Goal: Transaction & Acquisition: Register for event/course

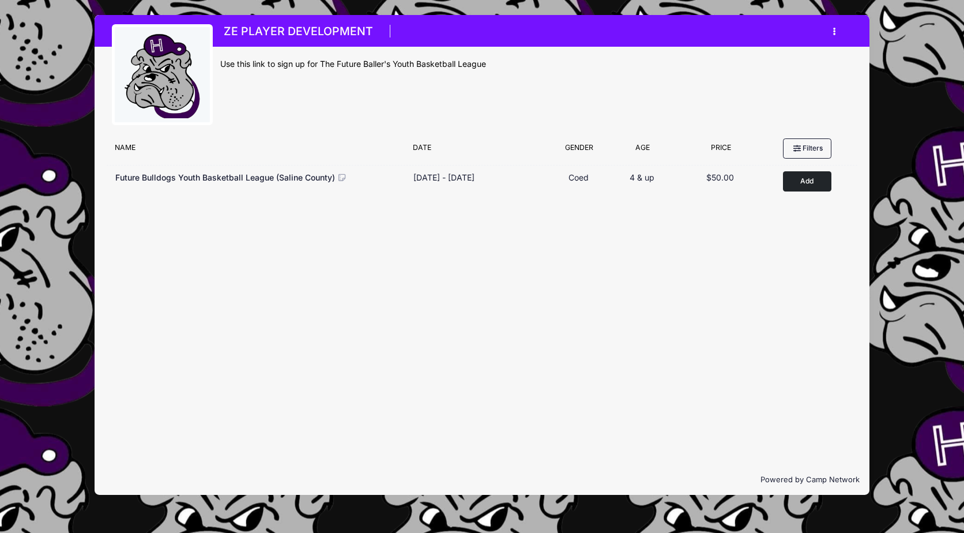
click at [837, 32] on button "button" at bounding box center [837, 31] width 31 height 20
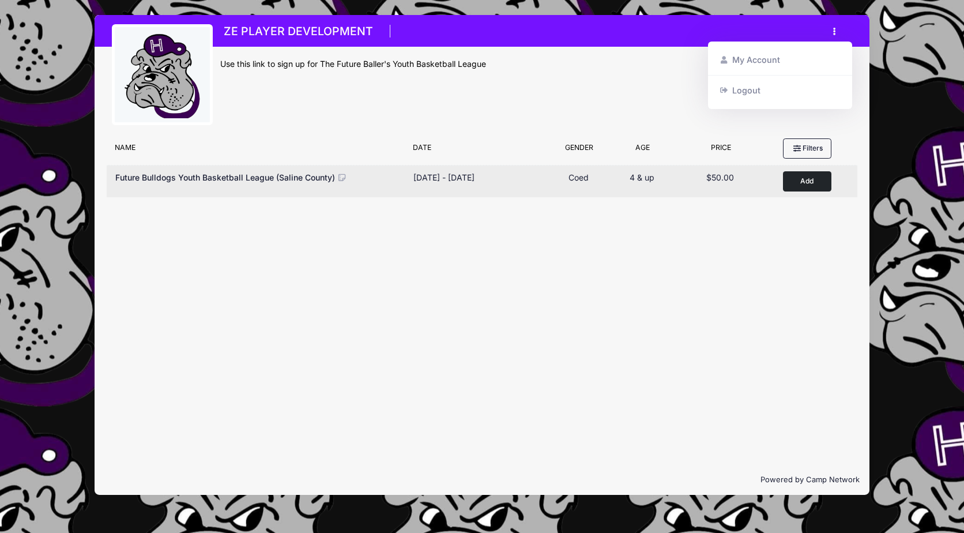
click at [826, 180] on button "Add to Cart" at bounding box center [807, 181] width 48 height 20
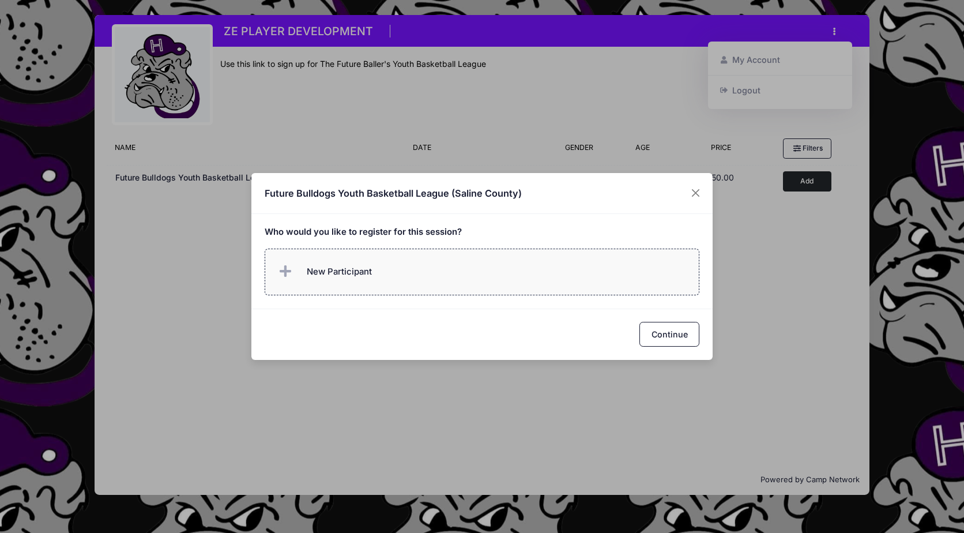
click at [352, 268] on span "New Participant" at bounding box center [339, 271] width 65 height 13
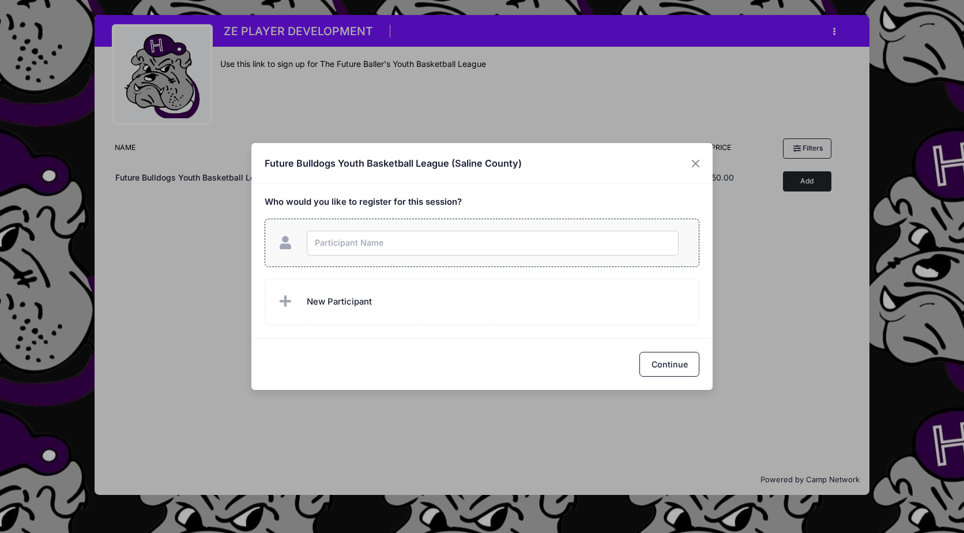
click at [418, 250] on input "text" at bounding box center [493, 243] width 372 height 25
click at [410, 246] on input "text" at bounding box center [493, 243] width 372 height 25
type input "[PERSON_NAME]"
checkbox input "true"
click at [408, 299] on label "New Participant" at bounding box center [482, 301] width 435 height 47
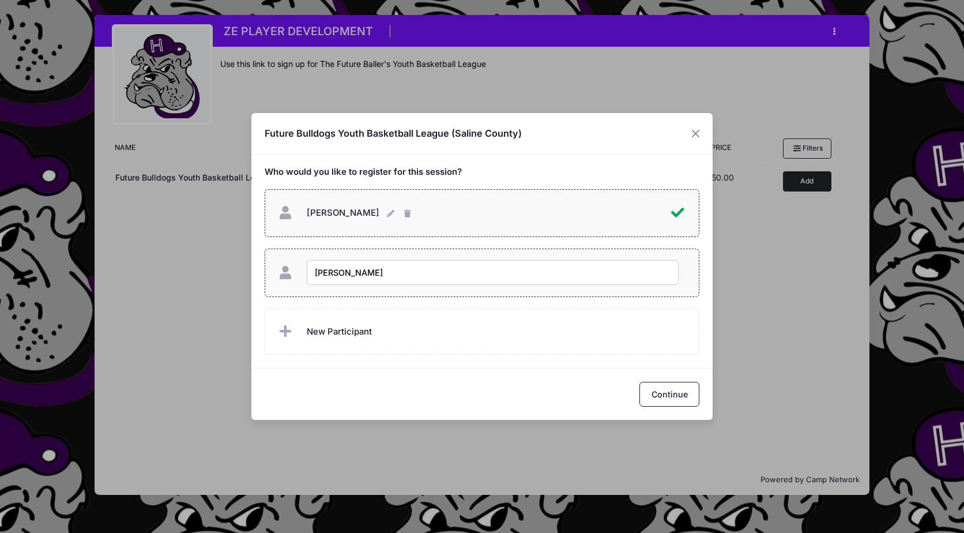
type input "[PERSON_NAME]"
checkbox input "true"
click at [685, 397] on button "Continue" at bounding box center [669, 394] width 60 height 25
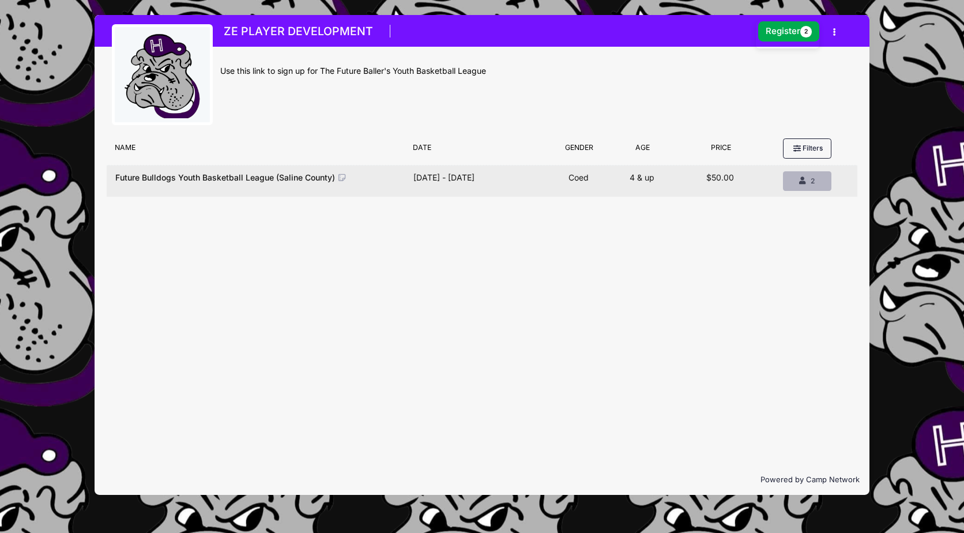
click at [808, 186] on div "2" at bounding box center [807, 181] width 29 height 10
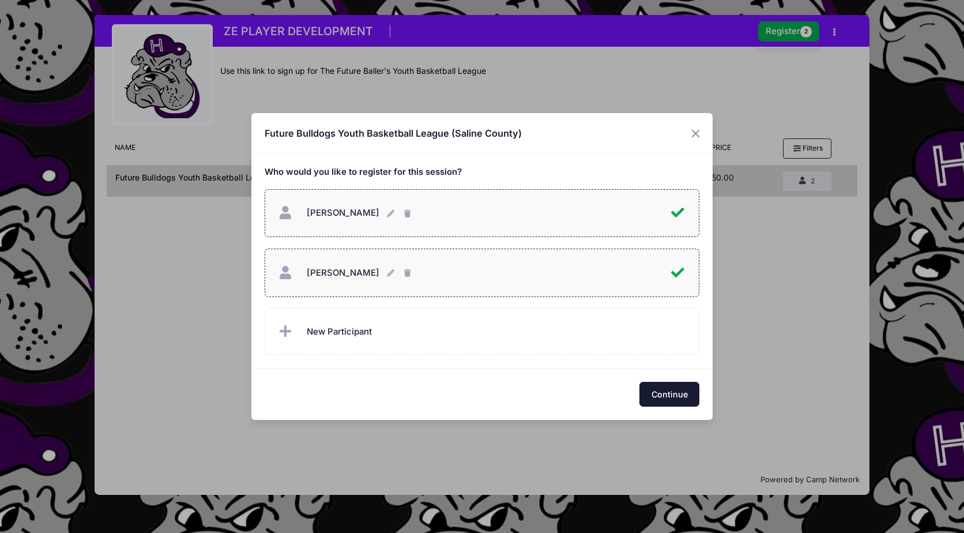
click at [672, 391] on button "Continue" at bounding box center [669, 394] width 60 height 25
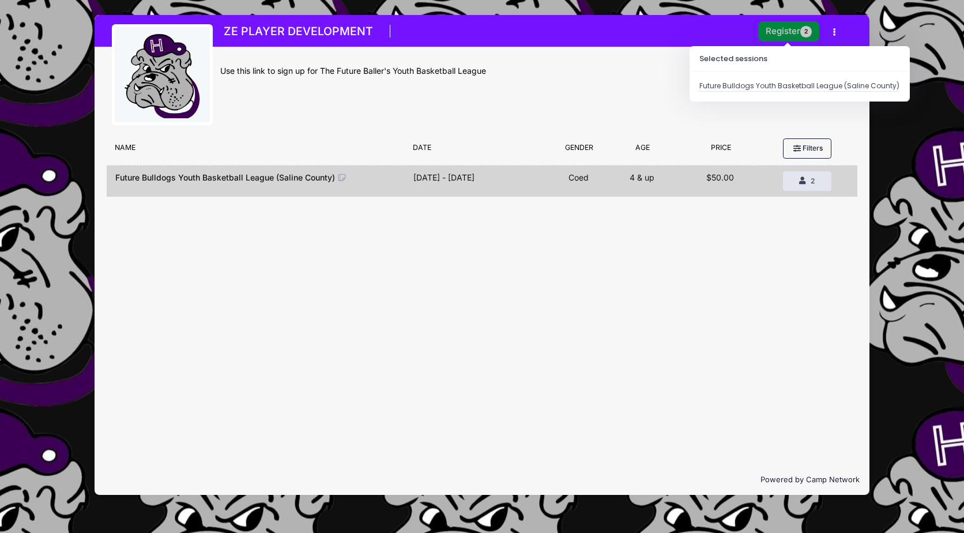
click at [771, 26] on button "Register 2" at bounding box center [788, 31] width 61 height 20
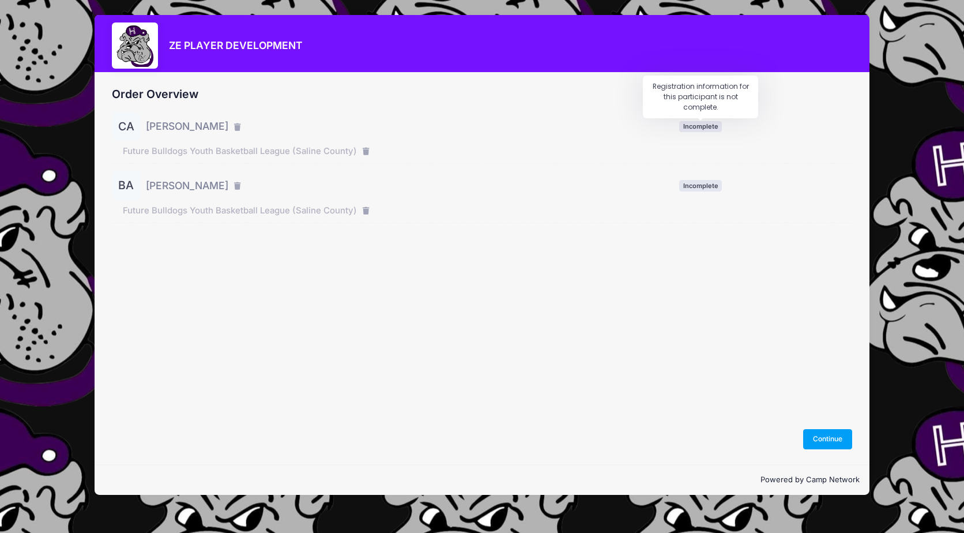
click at [691, 126] on span "Incomplete" at bounding box center [700, 126] width 43 height 11
click at [845, 440] on button "Continue" at bounding box center [828, 439] width 50 height 20
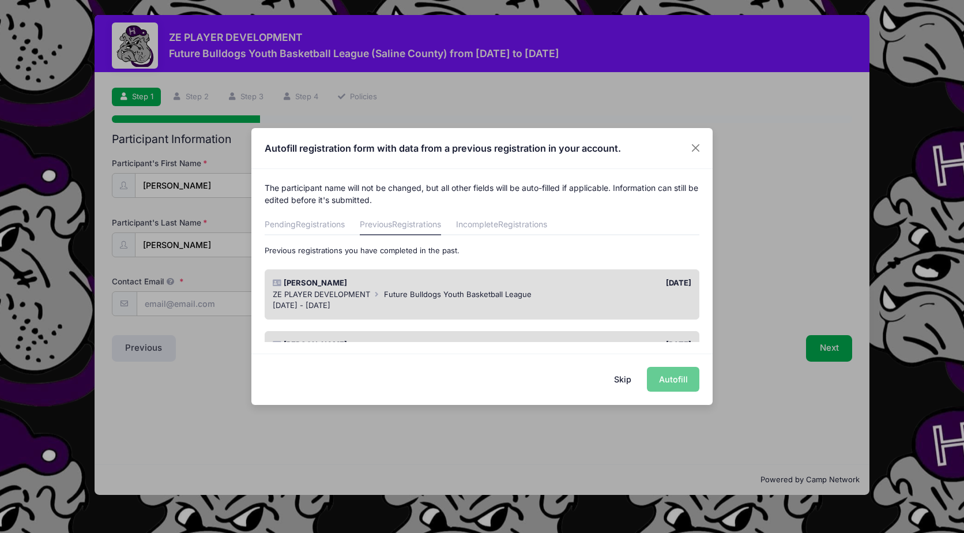
click at [640, 297] on div "ZE PLAYER DEVELOPMENT Future Bulldogs Youth Basketball League" at bounding box center [482, 295] width 419 height 12
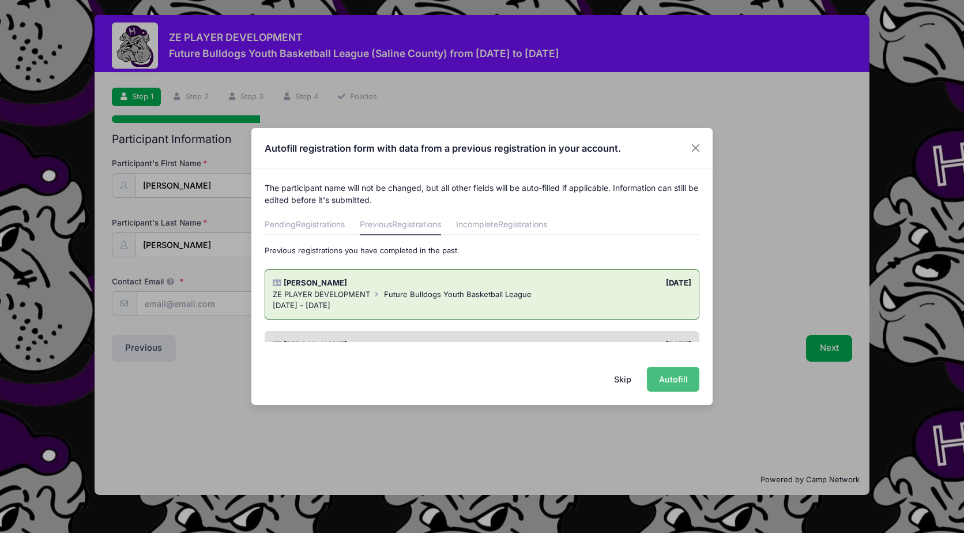
click at [670, 381] on button "Autofill" at bounding box center [673, 379] width 52 height 25
type input "twilson008@gmail.com"
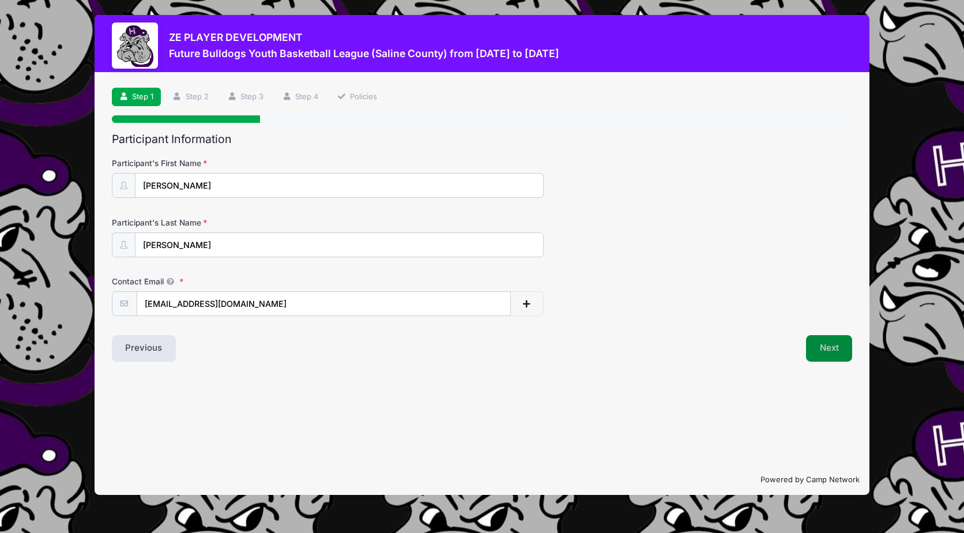
click at [834, 356] on button "Next" at bounding box center [829, 348] width 47 height 27
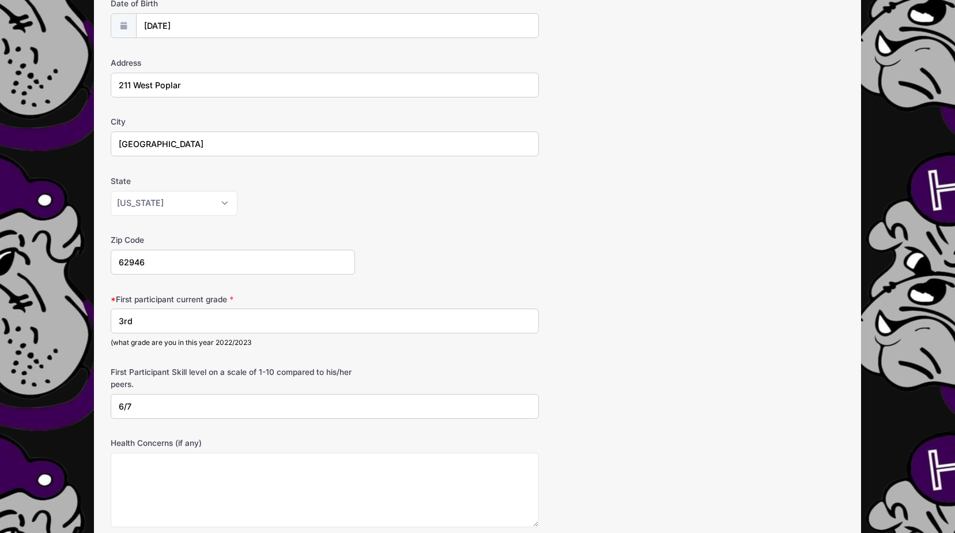
scroll to position [173, 0]
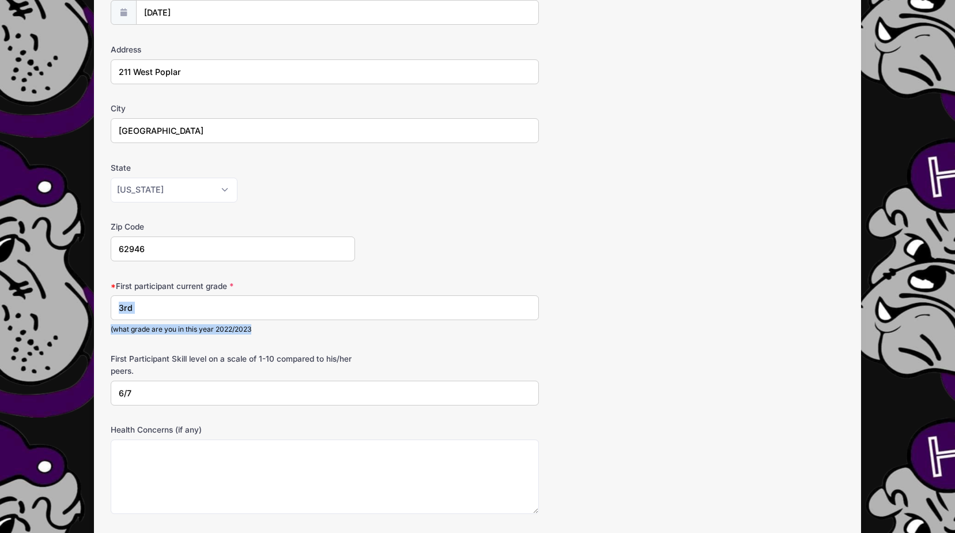
drag, startPoint x: 289, startPoint y: 321, endPoint x: 169, endPoint y: 306, distance: 120.8
click at [169, 306] on div "3rd (what grade are you in this year 2022/2023" at bounding box center [325, 314] width 428 height 39
drag, startPoint x: 179, startPoint y: 308, endPoint x: 46, endPoint y: 302, distance: 133.9
click at [46, 302] on div "ZE PLAYER DEVELOPMENT Future Bulldogs Youth Basketball League (Saline County) f…" at bounding box center [477, 277] width 921 height 901
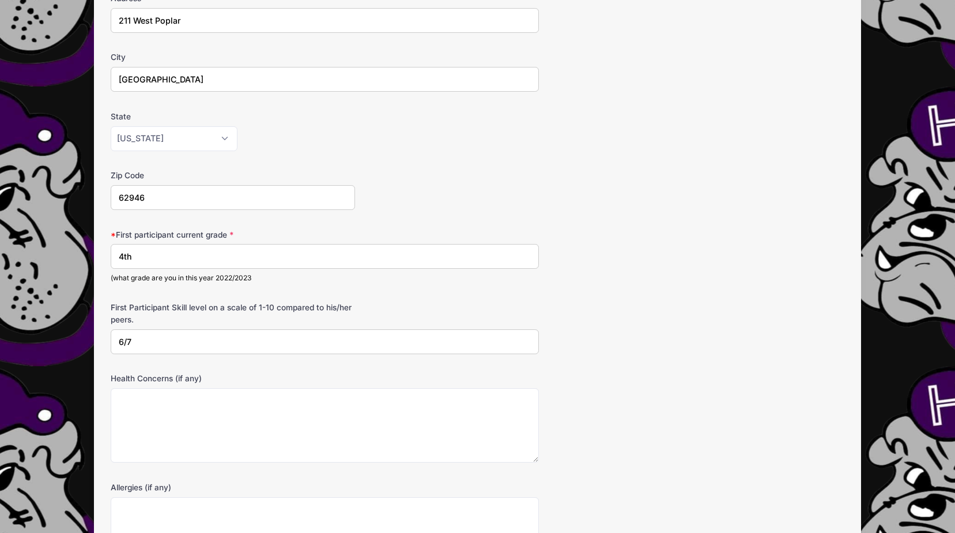
type input "4th"
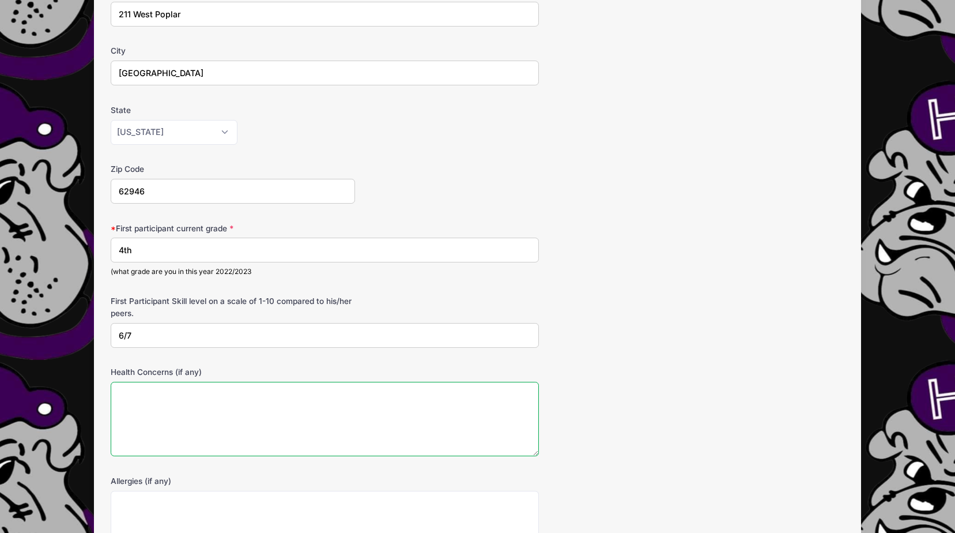
click at [183, 392] on textarea "Health Concerns (if any)" at bounding box center [325, 419] width 428 height 74
drag, startPoint x: 159, startPoint y: 337, endPoint x: 12, endPoint y: 329, distance: 147.2
click at [12, 329] on div "ZE PLAYER DEVELOPMENT Future Bulldogs Youth Basketball League (Saline County) f…" at bounding box center [477, 219] width 955 height 901
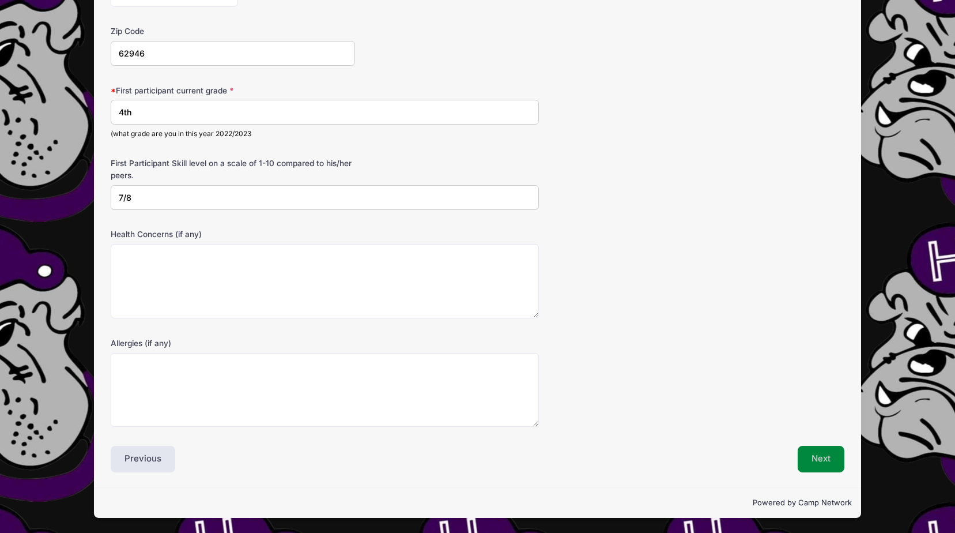
type input "7/8"
click at [813, 458] on button "Next" at bounding box center [821, 459] width 47 height 27
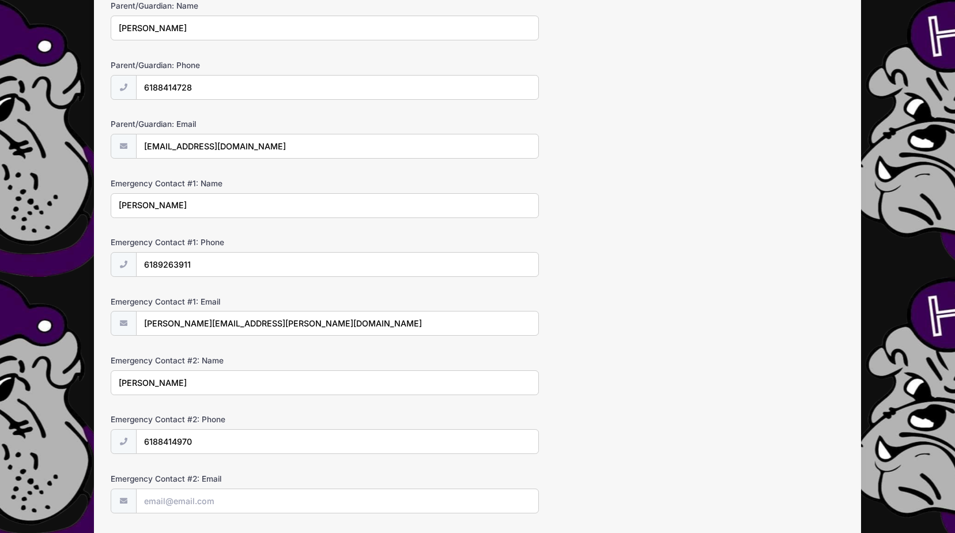
scroll to position [346, 0]
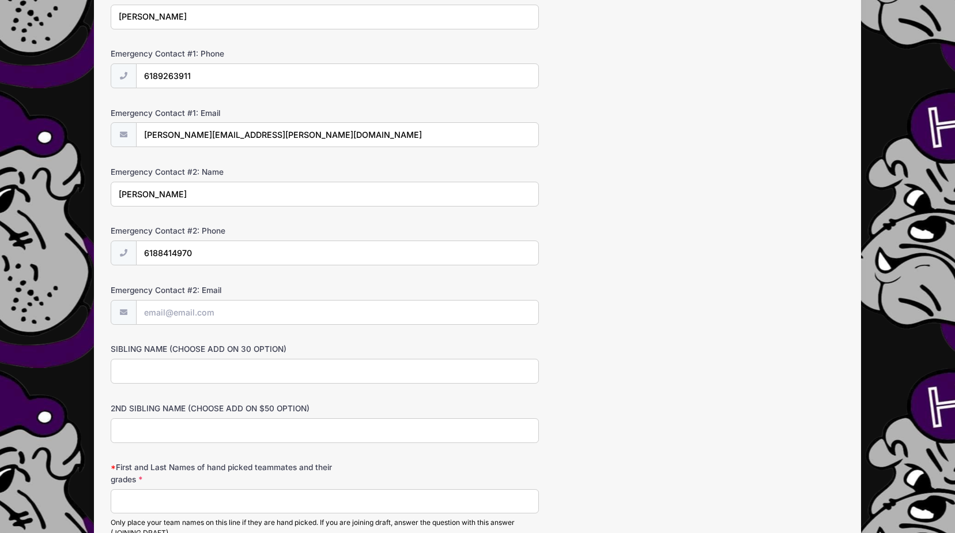
click at [200, 361] on input "SIBLING NAME (CHOOSE ADD ON 30 OPTION)" at bounding box center [325, 371] width 428 height 25
type input "Boyd Abney"
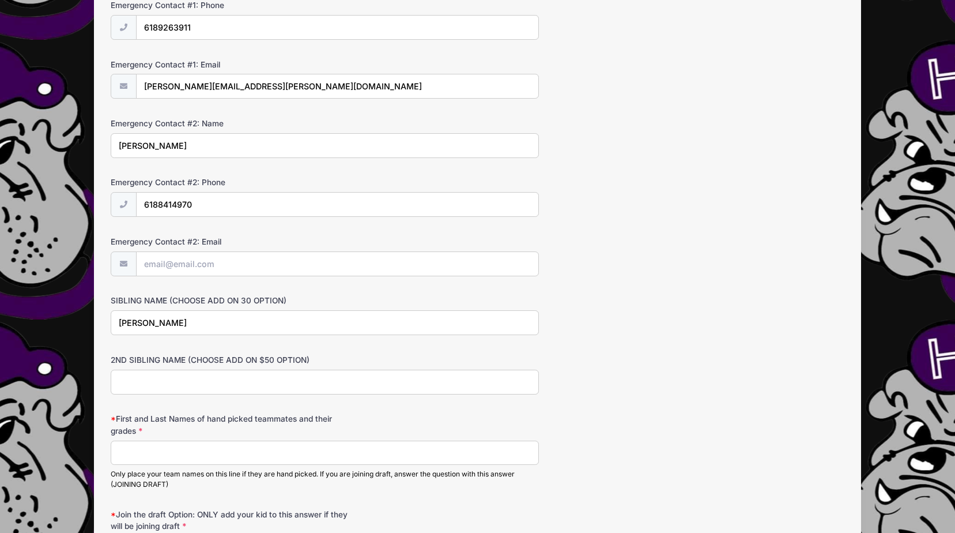
scroll to position [461, 0]
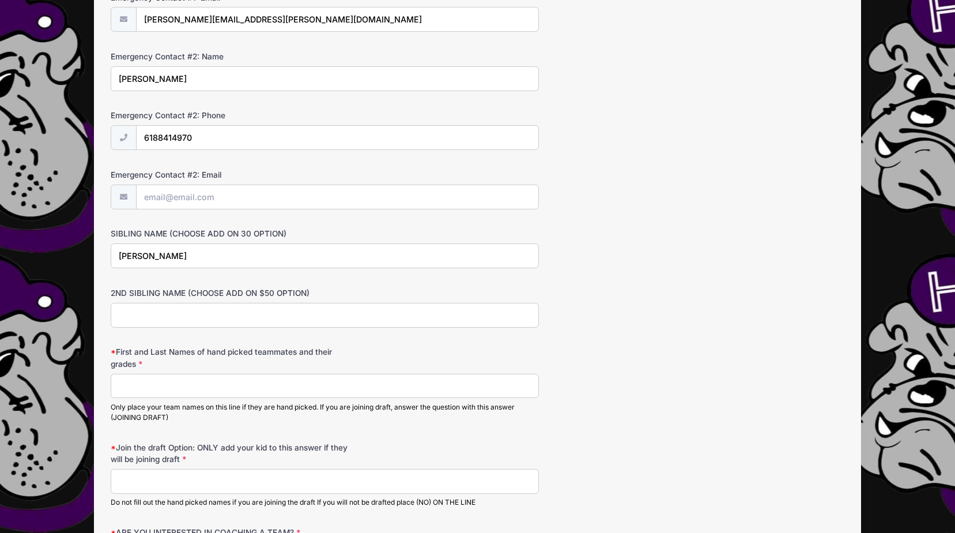
click at [216, 386] on input "First and Last Names of hand picked teammates and their grades" at bounding box center [325, 386] width 428 height 25
type input "JOINING DRAFT"
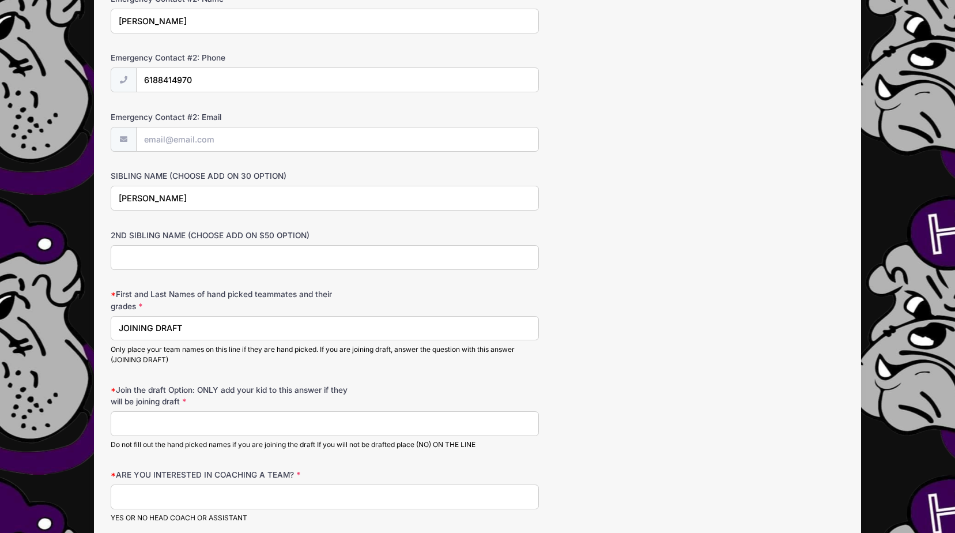
click at [270, 419] on input "Join the draft Option: ONLY add your kid to this answer if they will be joining…" at bounding box center [325, 423] width 428 height 25
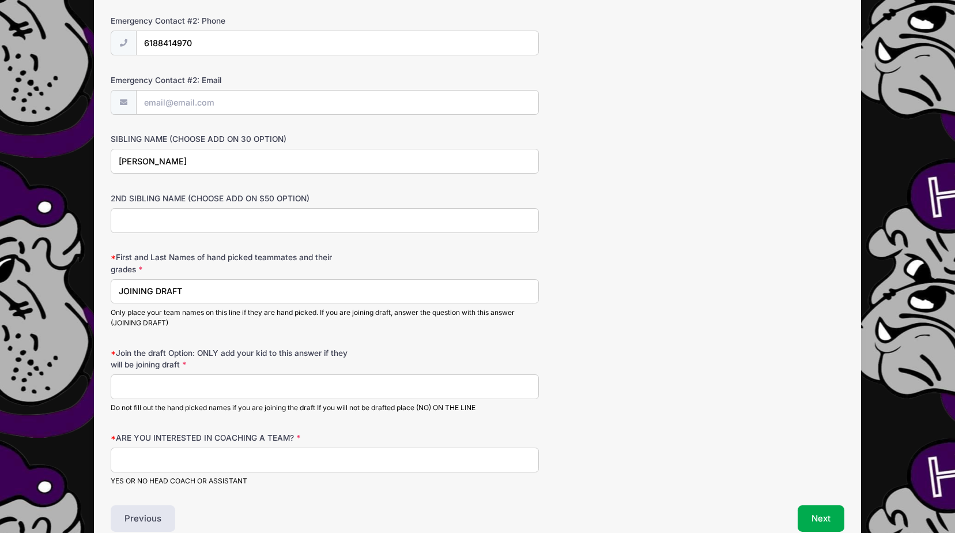
scroll to position [577, 0]
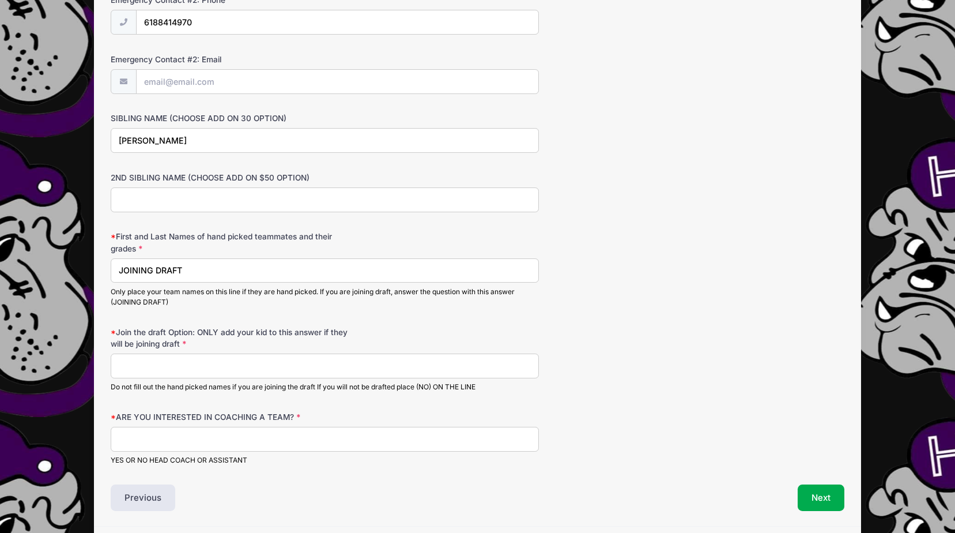
click at [261, 440] on input "ARE YOU INTERESTED IN COACHING A TEAM?" at bounding box center [325, 439] width 428 height 25
type input "No"
click at [205, 368] on input "Join the draft Option: ONLY add your kid to this answer if they will be joining…" at bounding box center [325, 365] width 428 height 25
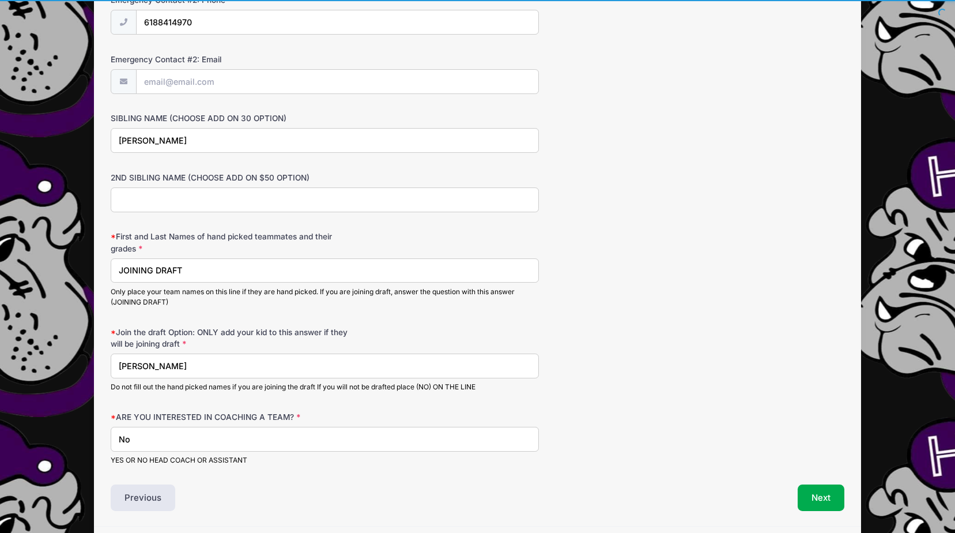
type input "Crawford Abney"
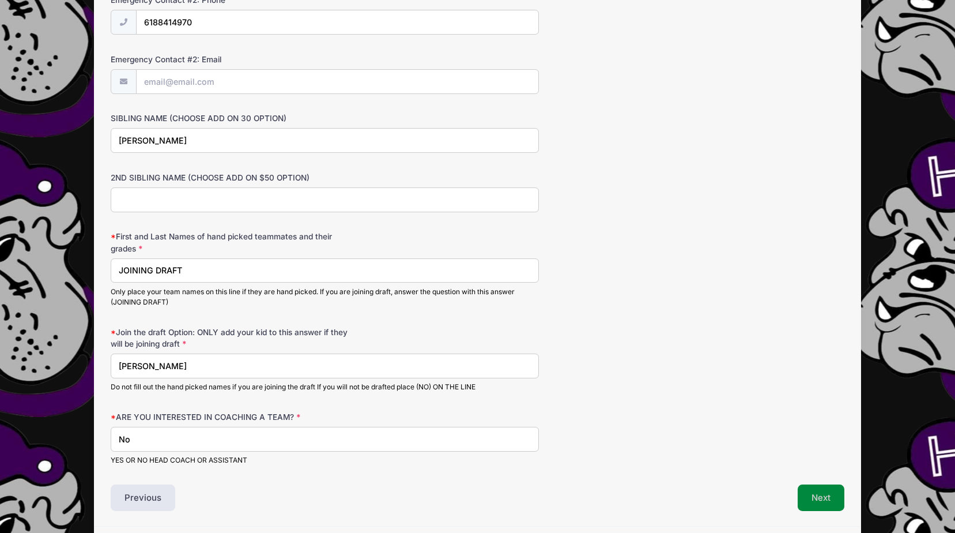
click at [828, 497] on button "Next" at bounding box center [821, 497] width 47 height 27
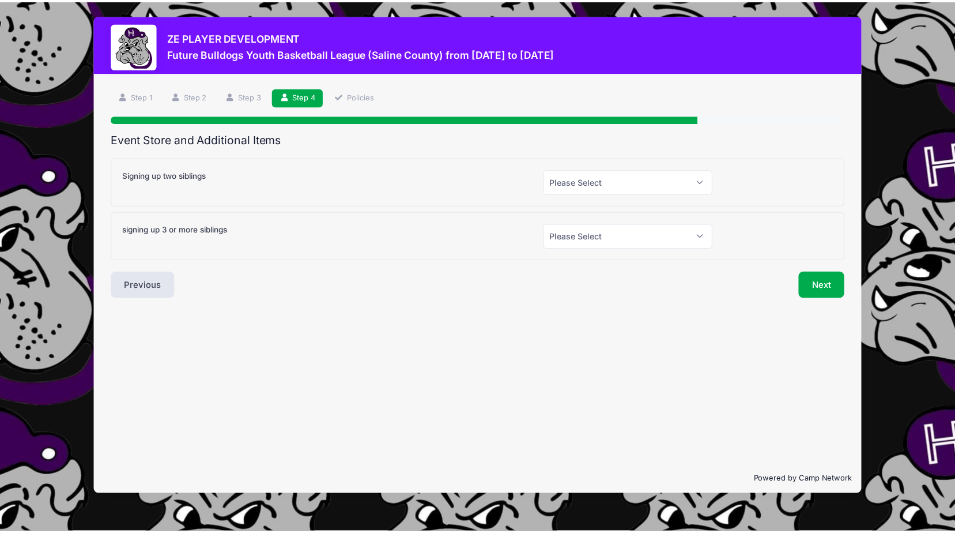
scroll to position [0, 0]
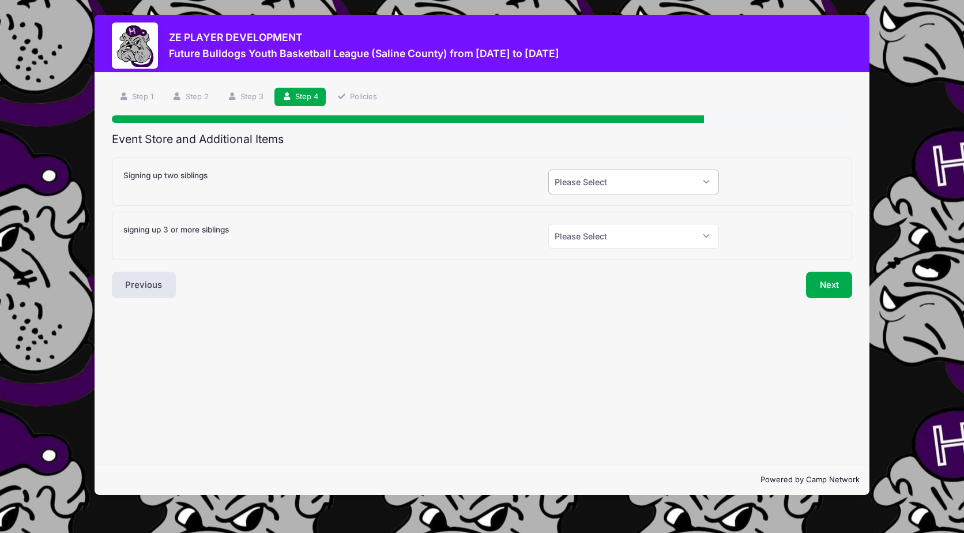
click at [699, 179] on select "Please Select Yes (+$30.00) No" at bounding box center [633, 181] width 171 height 25
click at [744, 209] on div "Future Bulldogs Youth Basketball League (Saline County) Signing up two siblings…" at bounding box center [482, 208] width 741 height 103
click at [695, 242] on select "Please Select Yes (+$50.00) No" at bounding box center [633, 236] width 171 height 25
click at [707, 190] on select "Please Select Yes (+$30.00) No" at bounding box center [633, 181] width 171 height 25
select select "1"
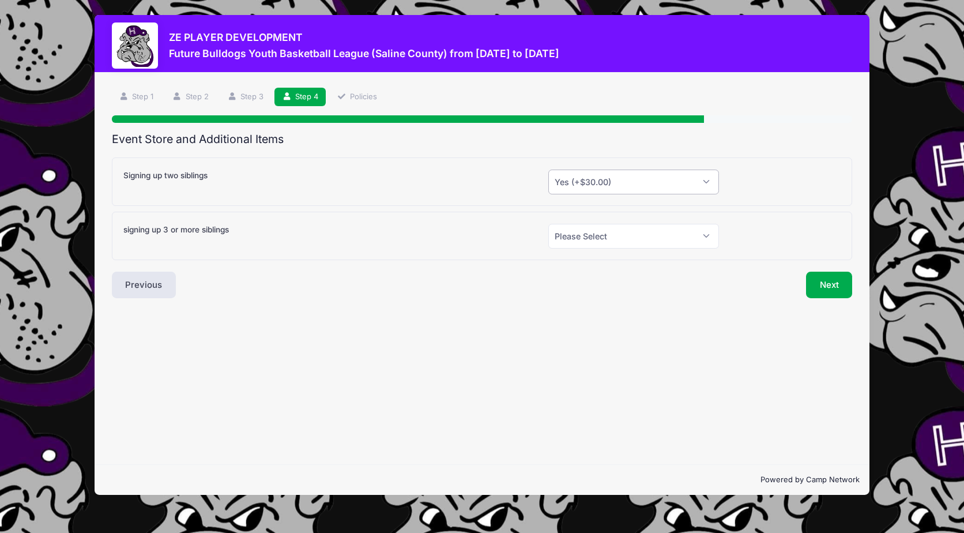
click at [548, 169] on select "Please Select Yes (+$30.00) No" at bounding box center [633, 181] width 171 height 25
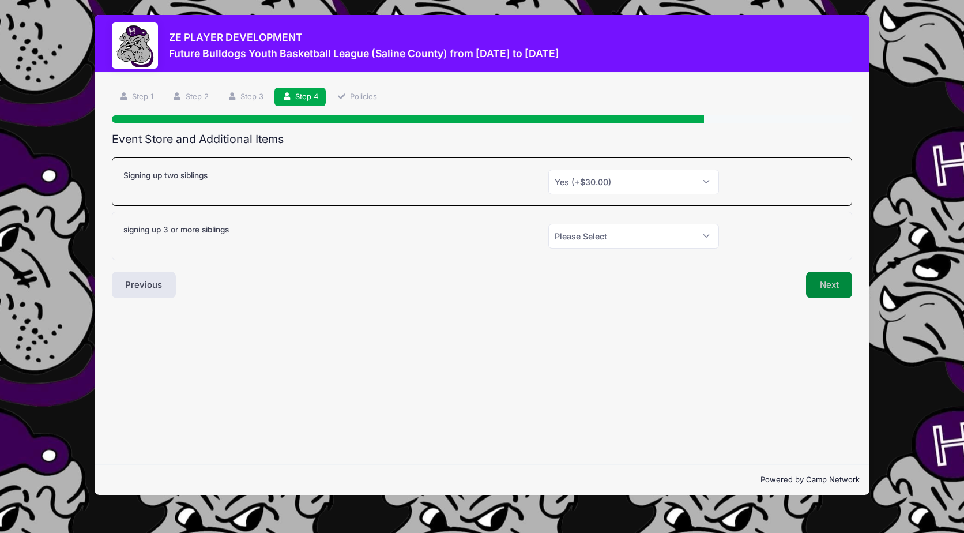
click at [827, 282] on button "Next" at bounding box center [829, 285] width 47 height 27
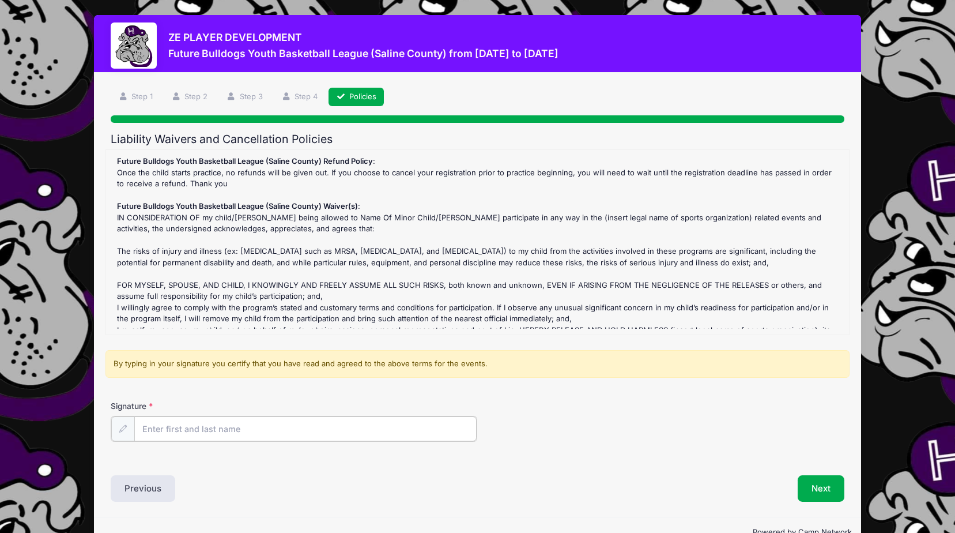
click at [239, 429] on input "Signature" at bounding box center [305, 428] width 342 height 25
type input "Taylor Abney"
click at [835, 485] on button "Next" at bounding box center [821, 487] width 47 height 27
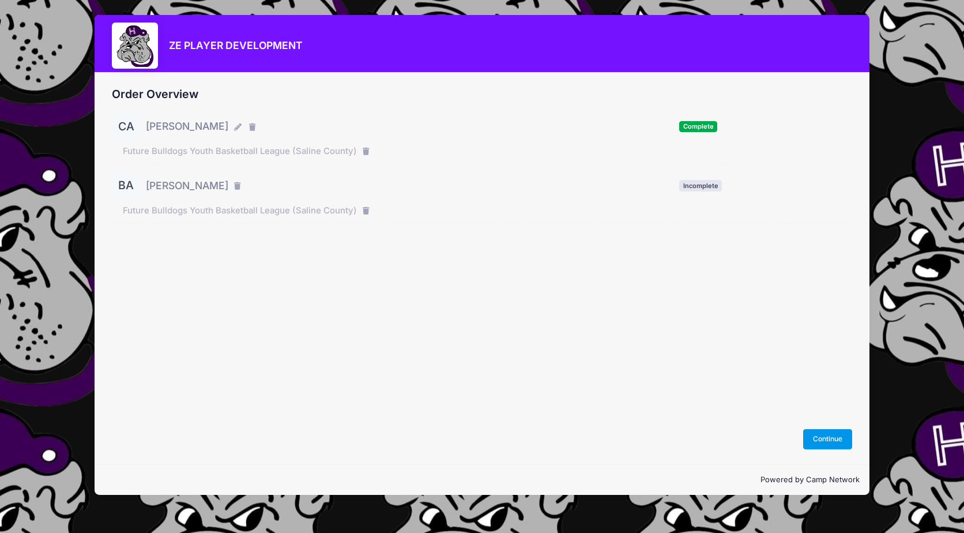
click at [841, 440] on button "Continue" at bounding box center [828, 439] width 50 height 20
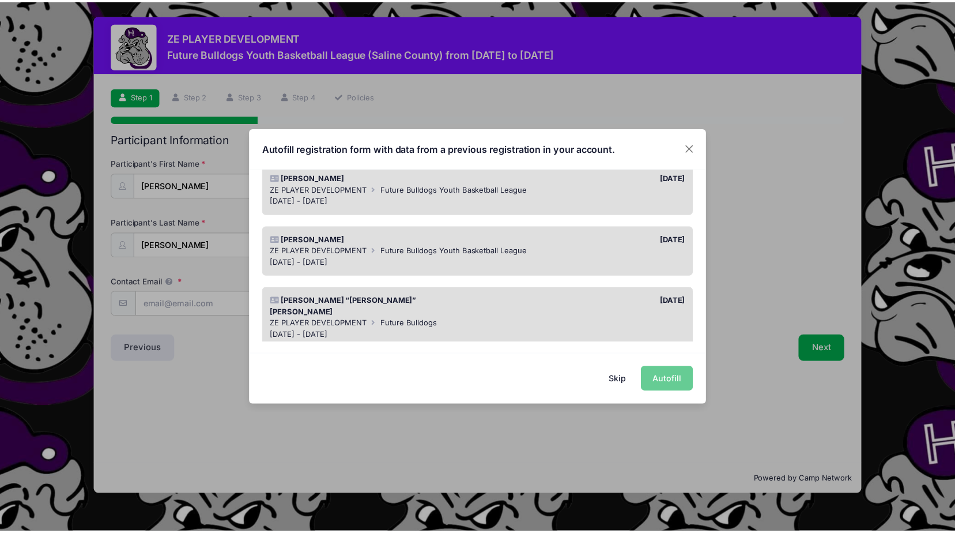
scroll to position [115, 0]
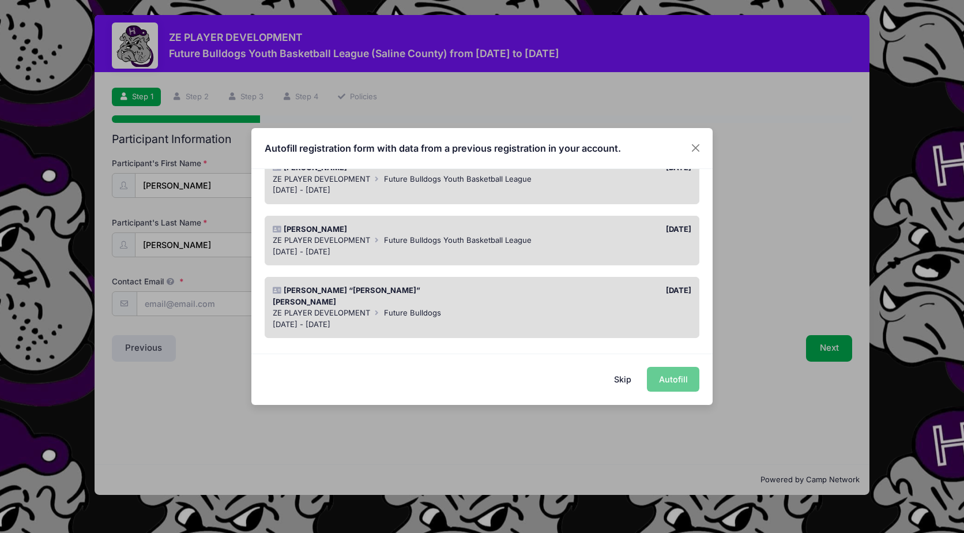
click at [400, 239] on span "Future Bulldogs Youth Basketball League" at bounding box center [458, 239] width 148 height 9
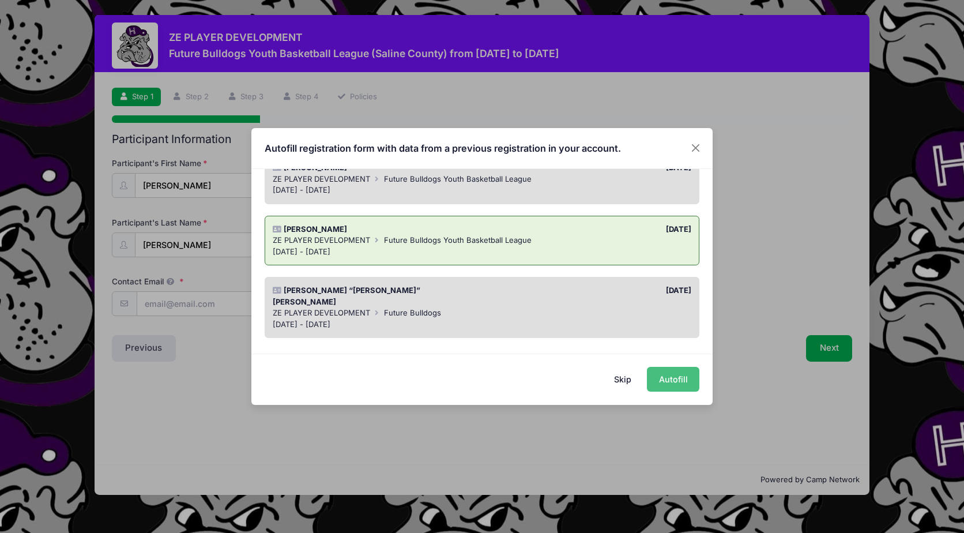
click at [679, 380] on button "Autofill" at bounding box center [673, 379] width 52 height 25
type input "[EMAIL_ADDRESS][DOMAIN_NAME]"
type input "02/20/2019"
type input "211 West Poplar"
type input "[GEOGRAPHIC_DATA]"
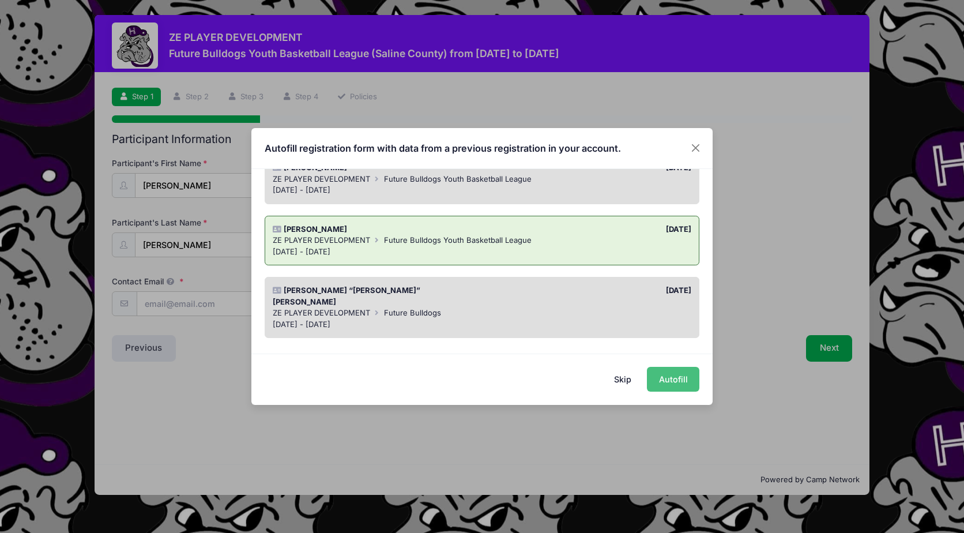
select select "IL"
type input "62946"
type input "K"
type input "7"
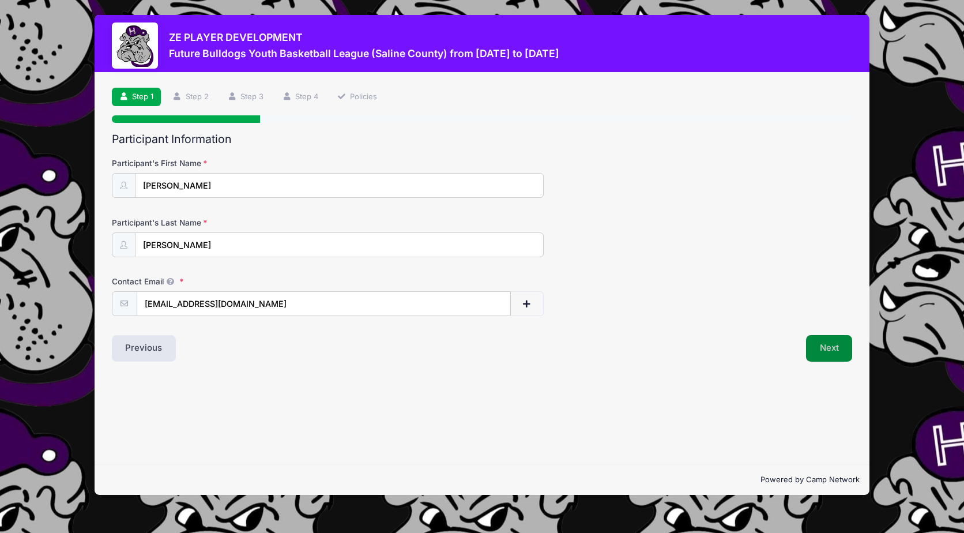
click at [824, 344] on button "Next" at bounding box center [829, 348] width 47 height 27
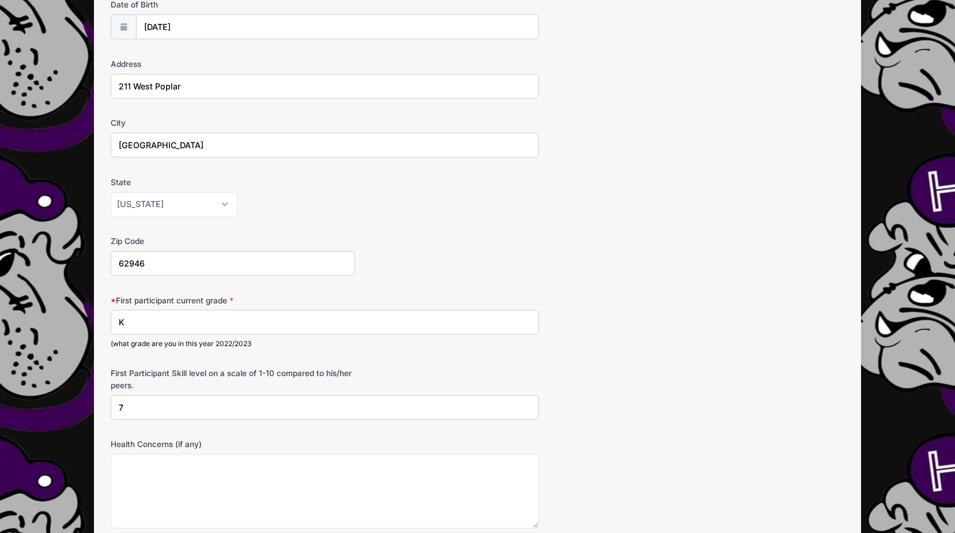
scroll to position [173, 0]
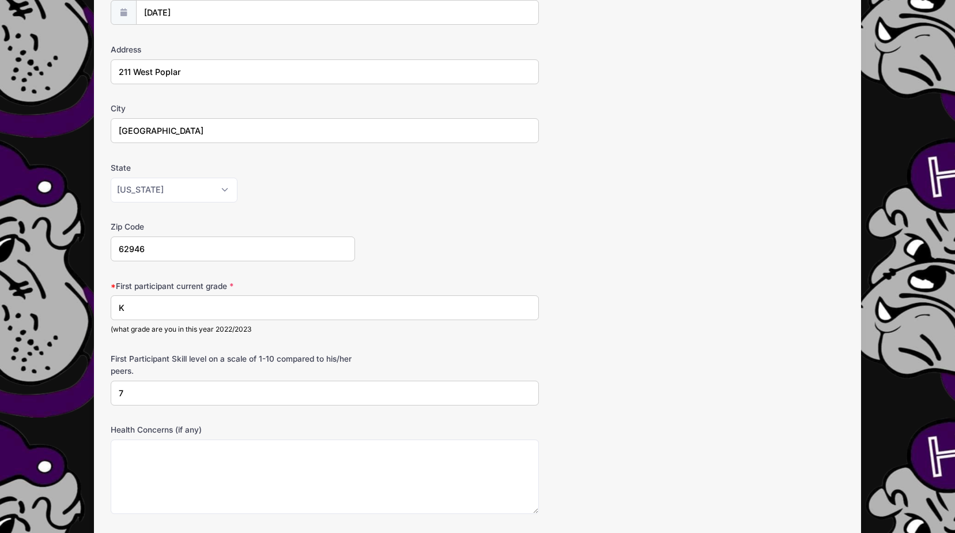
drag, startPoint x: 131, startPoint y: 306, endPoint x: 46, endPoint y: 302, distance: 84.8
click at [46, 302] on div "ZE PLAYER DEVELOPMENT Future Bulldogs Youth Basketball League (Saline County) f…" at bounding box center [477, 277] width 921 height 901
type input "1"
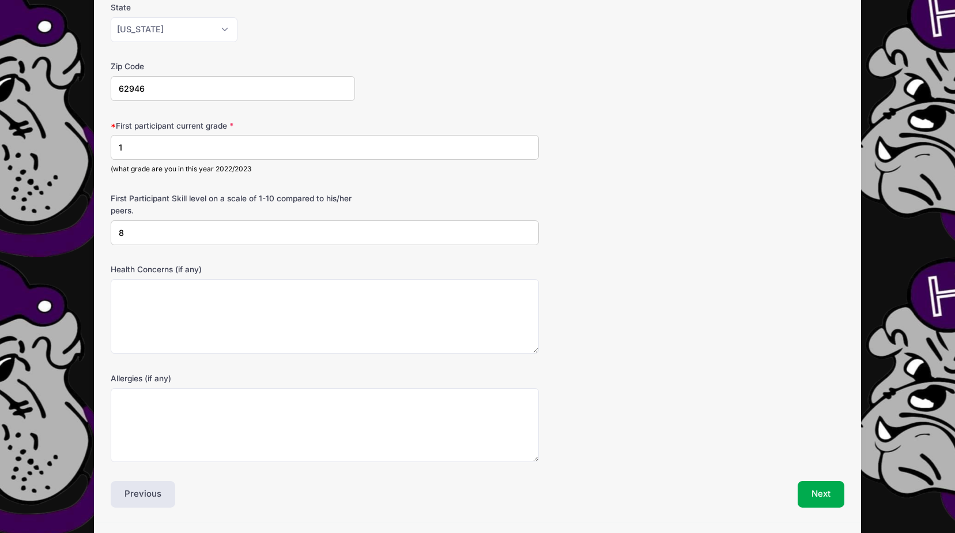
scroll to position [346, 0]
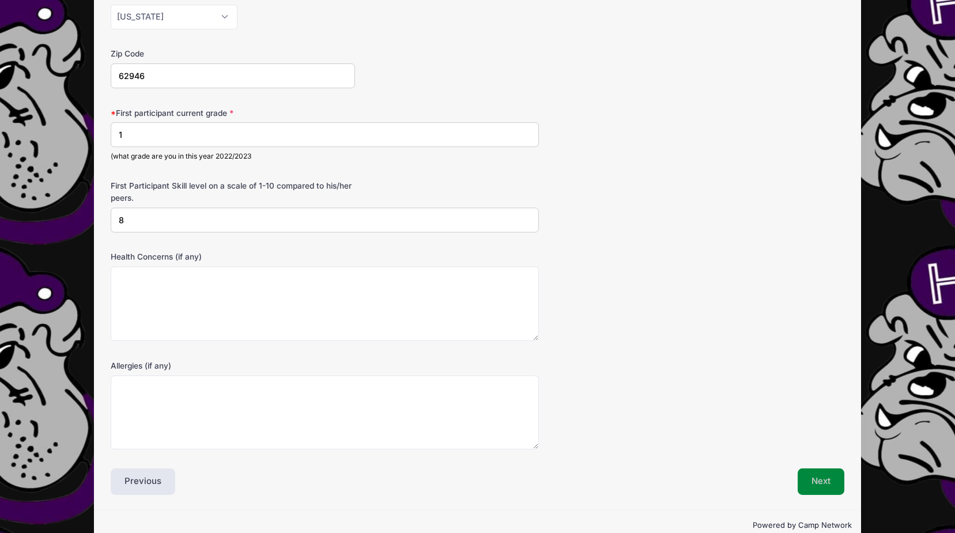
type input "8"
click at [826, 484] on button "Next" at bounding box center [821, 481] width 47 height 27
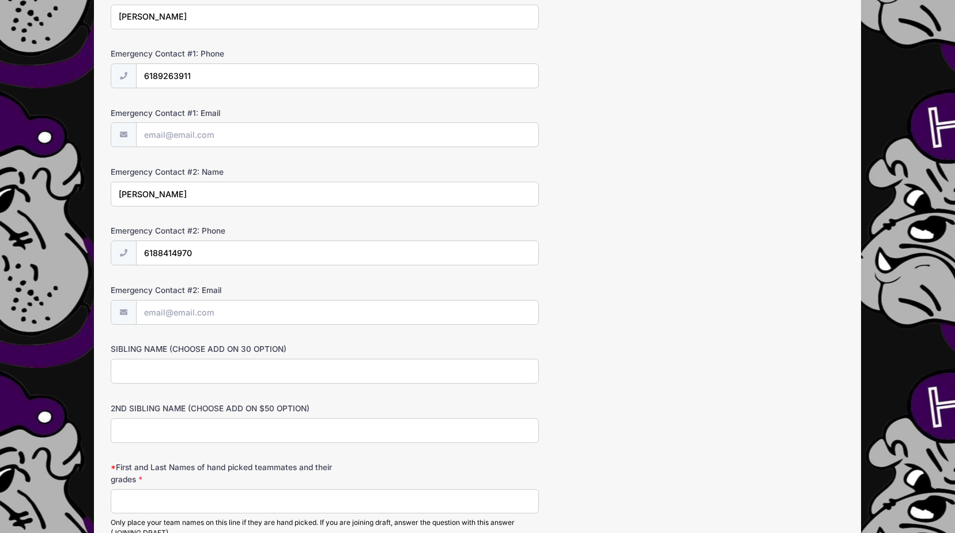
click at [229, 374] on input "SIBLING NAME (CHOOSE ADD ON 30 OPTION)" at bounding box center [325, 371] width 428 height 25
type input "[PERSON_NAME]"
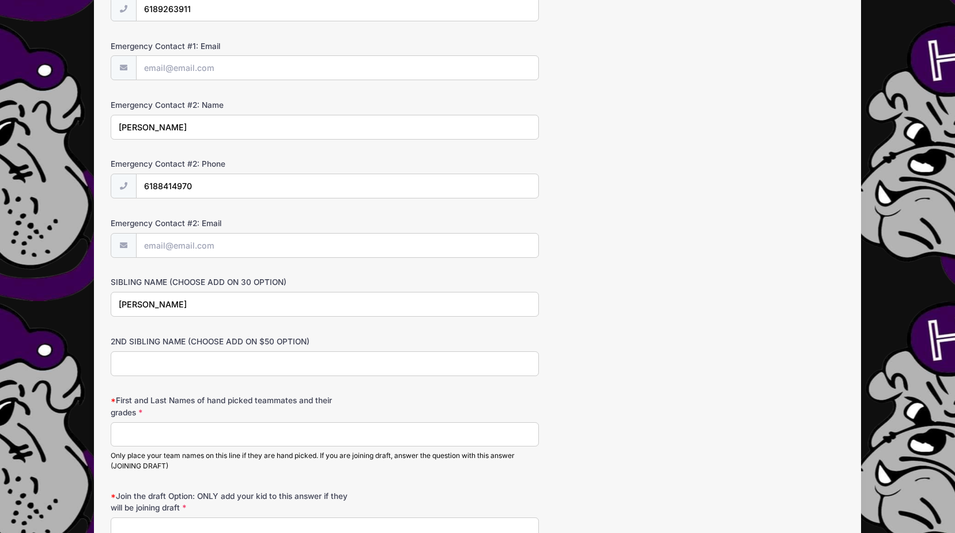
scroll to position [519, 0]
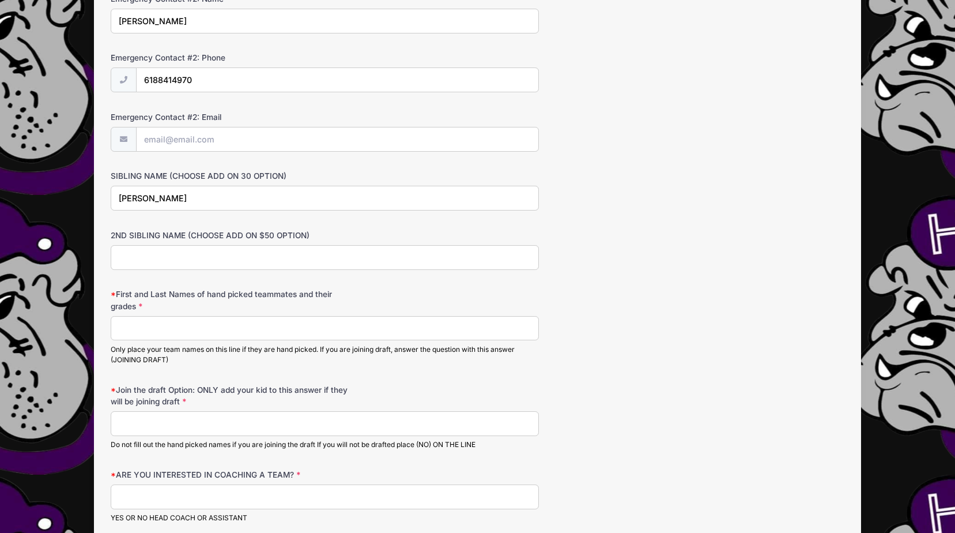
click at [166, 336] on input "First and Last Names of hand picked teammates and their grades" at bounding box center [325, 328] width 428 height 25
type input "JOINING DRAFT"
type input "jared.abney@gmail.com"
type input "[PERSON_NAME]"
type input "No"
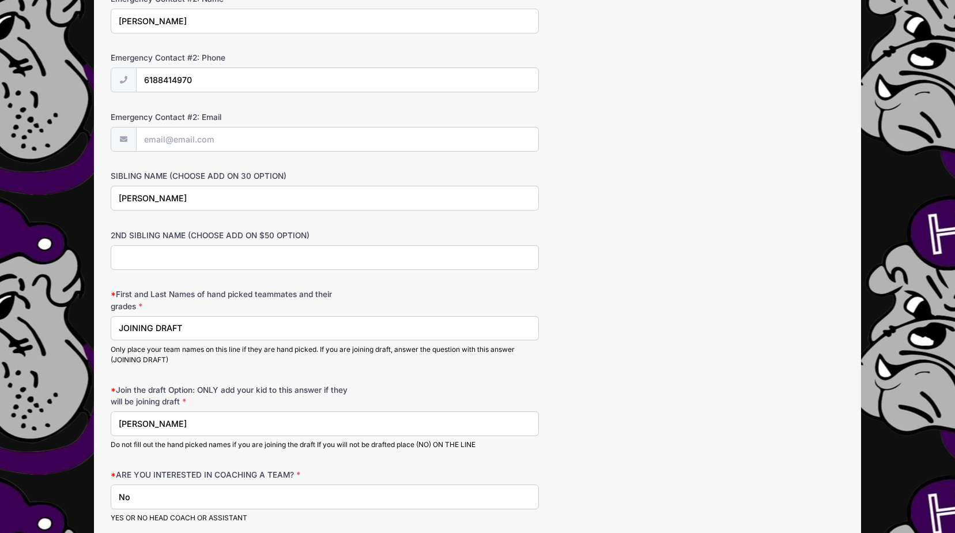
drag, startPoint x: 192, startPoint y: 431, endPoint x: 35, endPoint y: 409, distance: 158.9
click at [35, 409] on div "ZE PLAYER DEVELOPMENT Future Bulldogs Youth Basketball League (Saline County) f…" at bounding box center [477, 55] width 921 height 1148
type input "b"
type input "Boyd Abney"
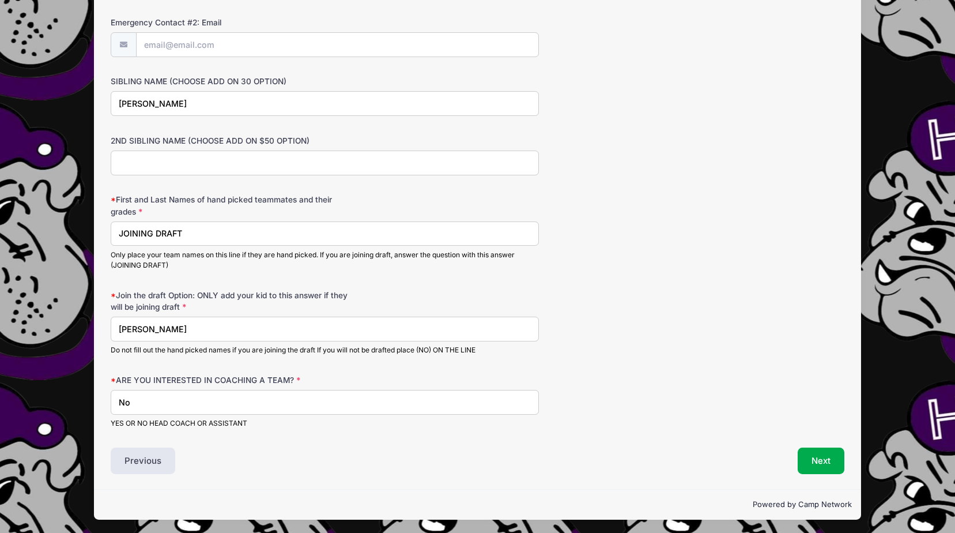
scroll to position [615, 0]
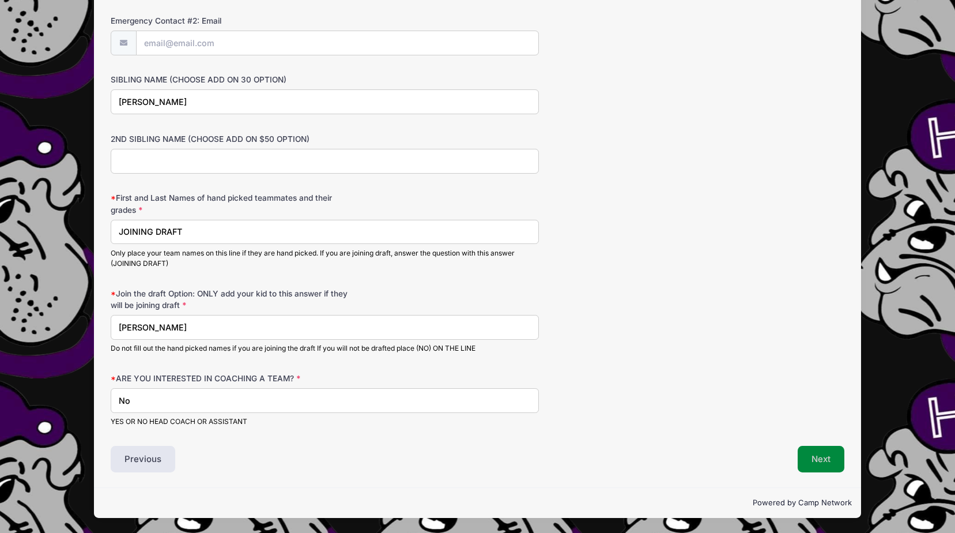
click at [835, 467] on button "Next" at bounding box center [821, 459] width 47 height 27
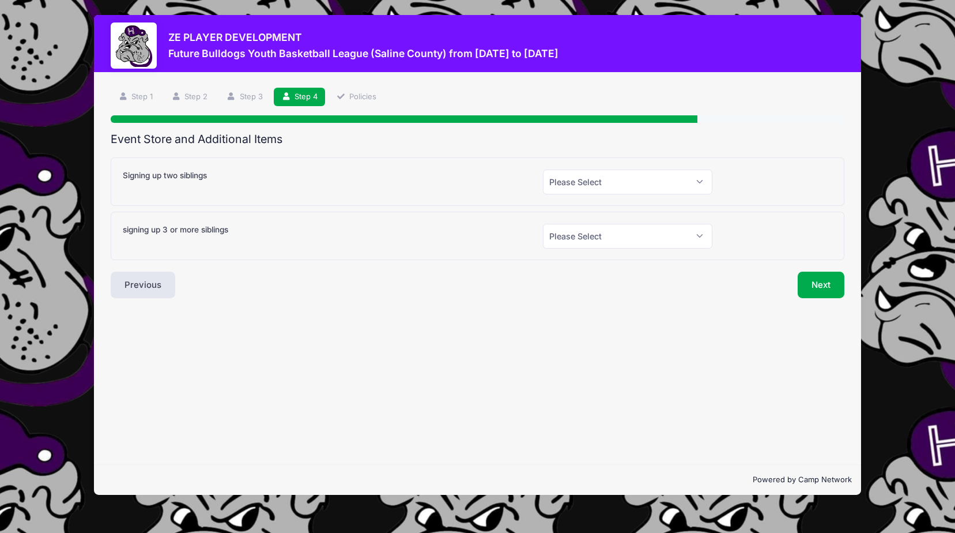
scroll to position [0, 0]
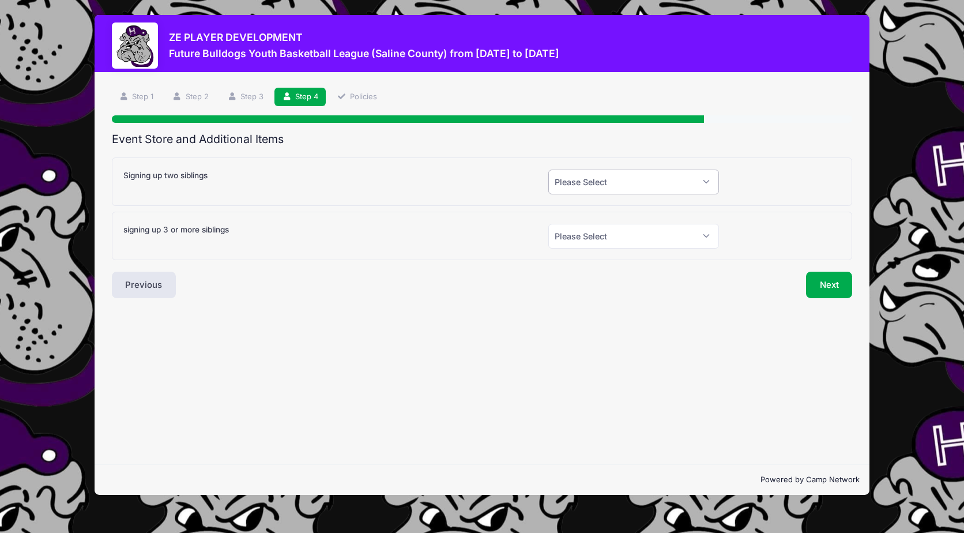
click at [677, 182] on select "Please Select Yes (+$30.00) No" at bounding box center [633, 181] width 171 height 25
select select "1"
click at [548, 169] on select "Please Select Yes (+$30.00) No" at bounding box center [633, 181] width 171 height 25
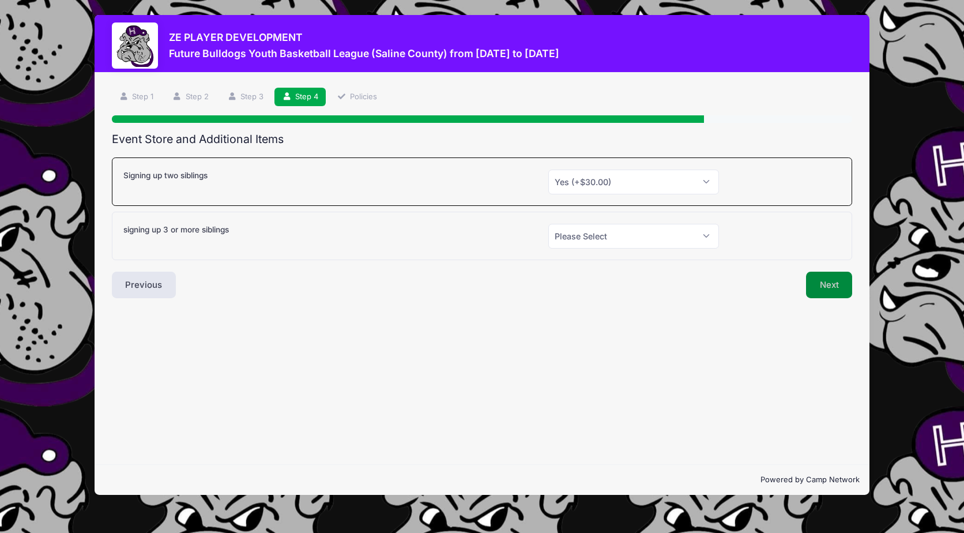
click at [824, 282] on button "Next" at bounding box center [829, 285] width 47 height 27
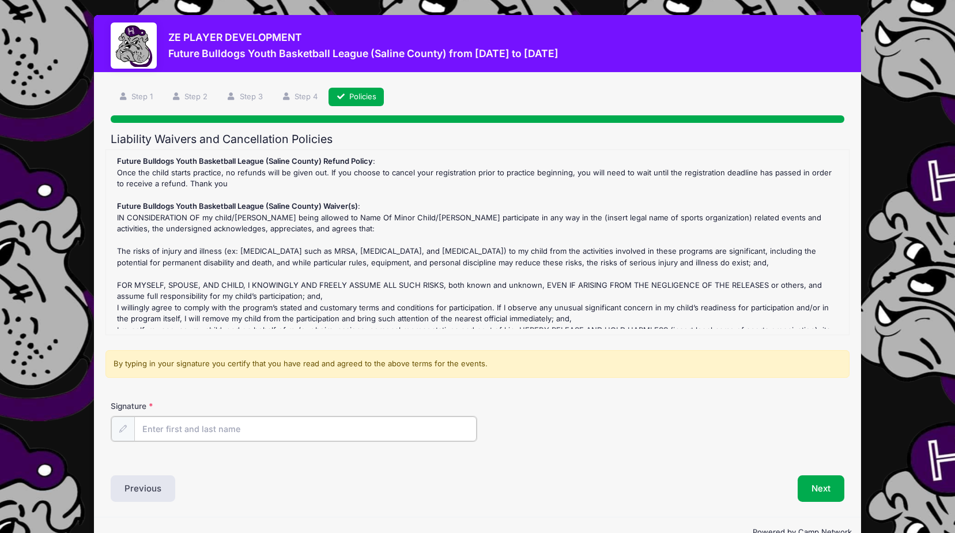
click at [254, 425] on input "Signature" at bounding box center [305, 428] width 342 height 25
type input "Taylor Abney"
click at [819, 478] on button "Next" at bounding box center [821, 487] width 47 height 27
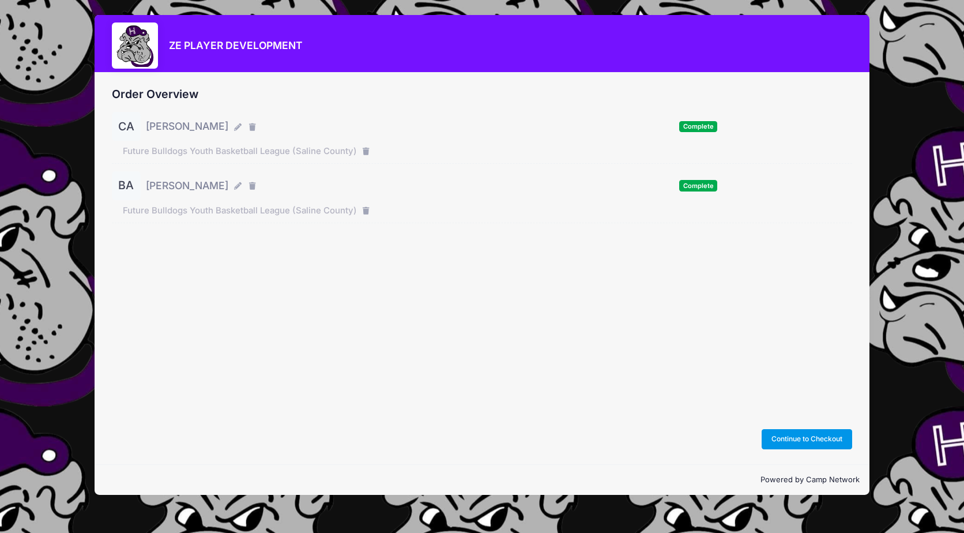
click at [824, 441] on button "Continue to Checkout" at bounding box center [807, 439] width 91 height 20
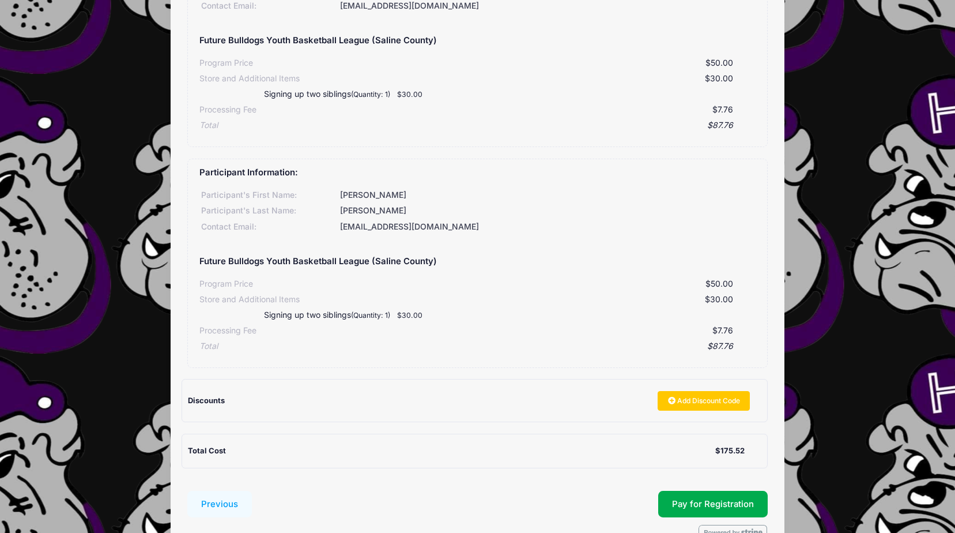
scroll to position [240, 0]
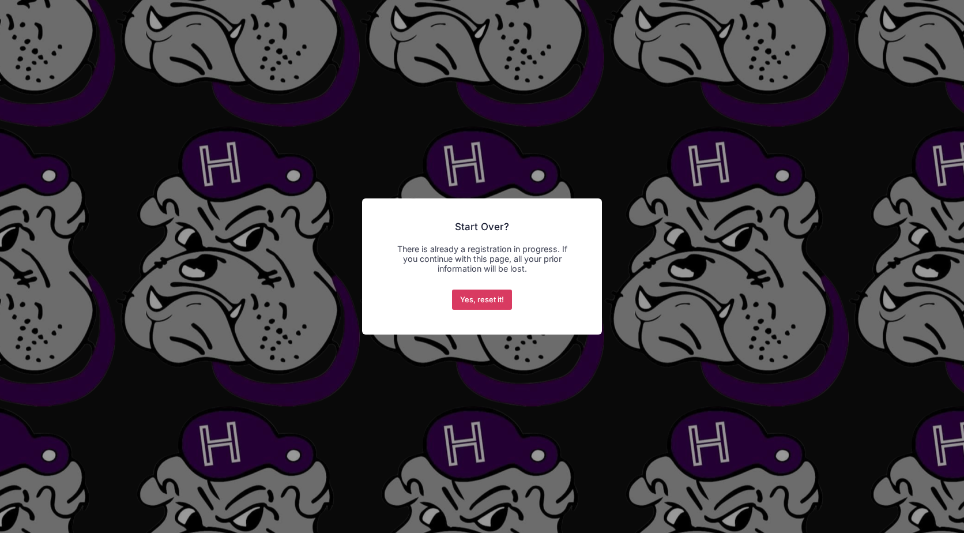
click at [498, 296] on button "Yes, reset it!" at bounding box center [482, 299] width 61 height 21
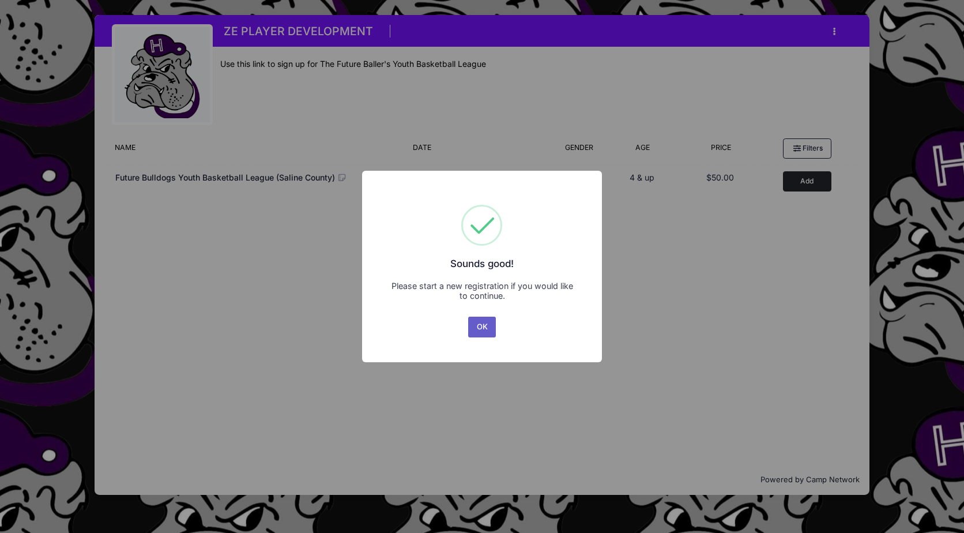
click at [475, 328] on button "OK" at bounding box center [482, 327] width 28 height 21
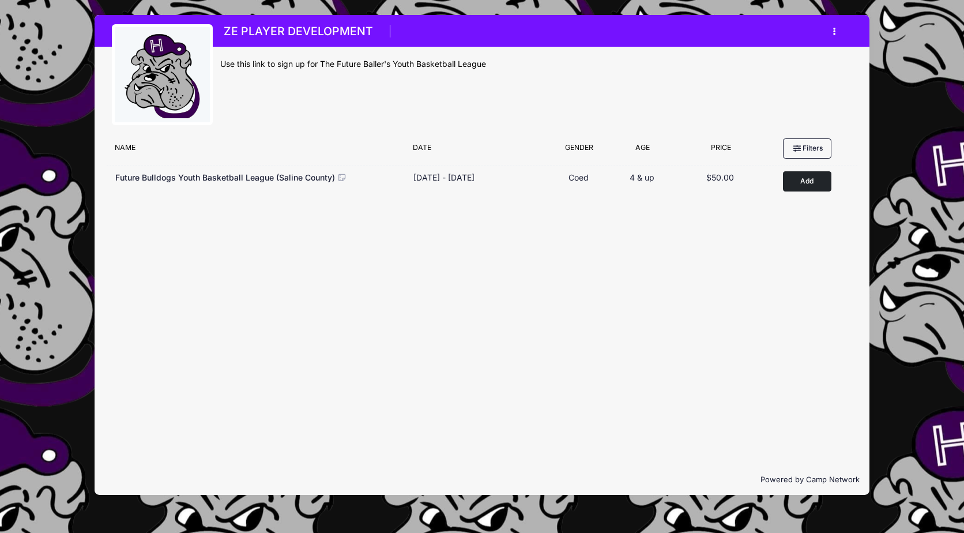
click at [831, 28] on button "button" at bounding box center [837, 31] width 31 height 20
click at [812, 67] on link "My Account" at bounding box center [780, 60] width 133 height 22
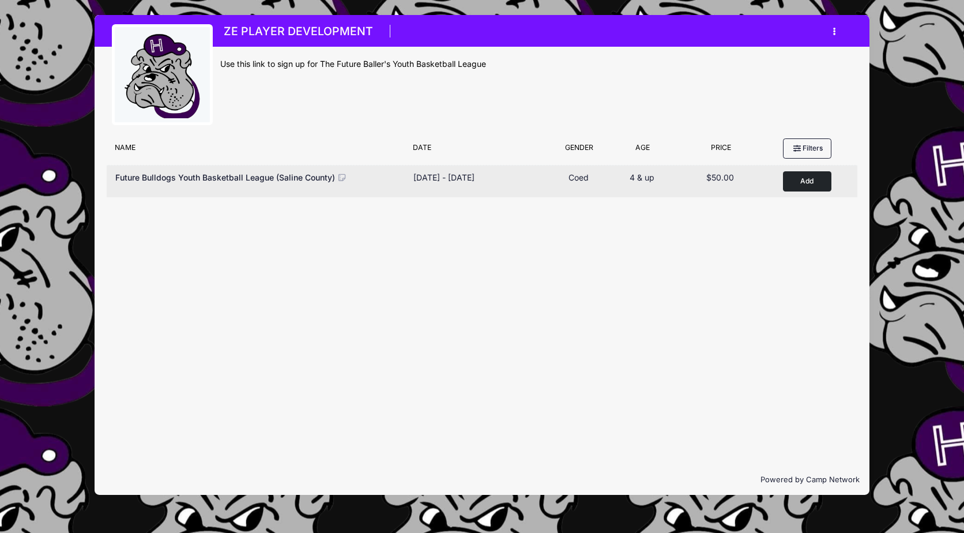
click at [809, 182] on button "Add to Cart" at bounding box center [807, 181] width 48 height 20
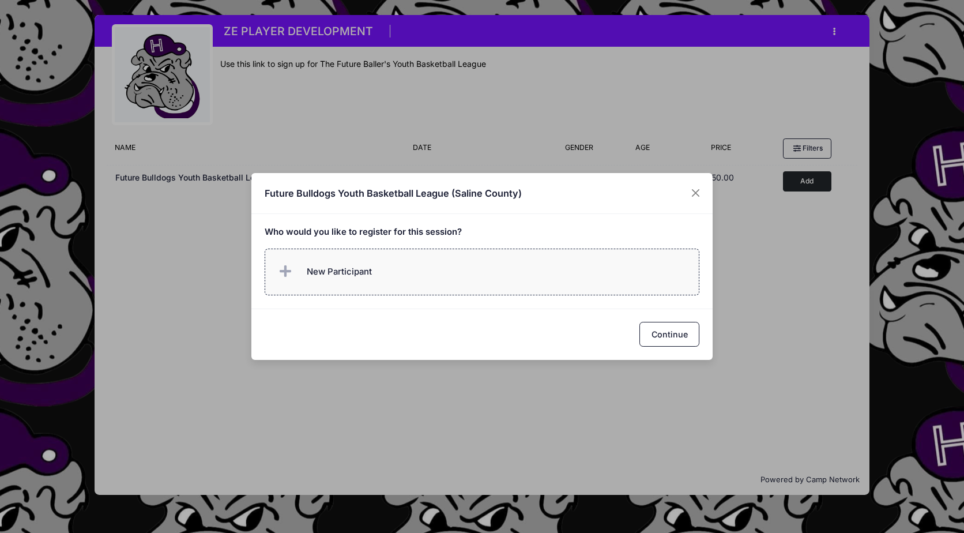
click at [543, 280] on label "New Participant" at bounding box center [482, 271] width 435 height 47
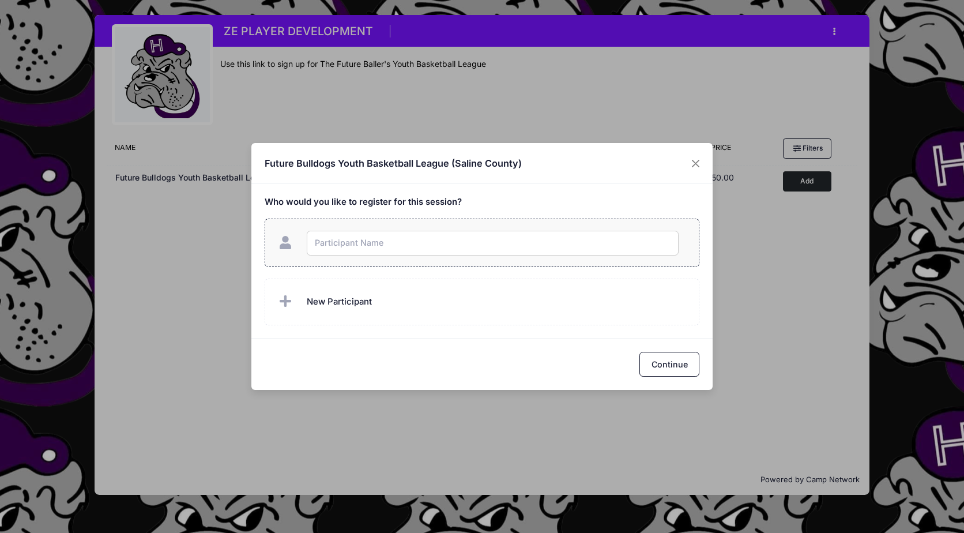
click at [481, 247] on input "text" at bounding box center [493, 243] width 372 height 25
type input "Crawford Abney"
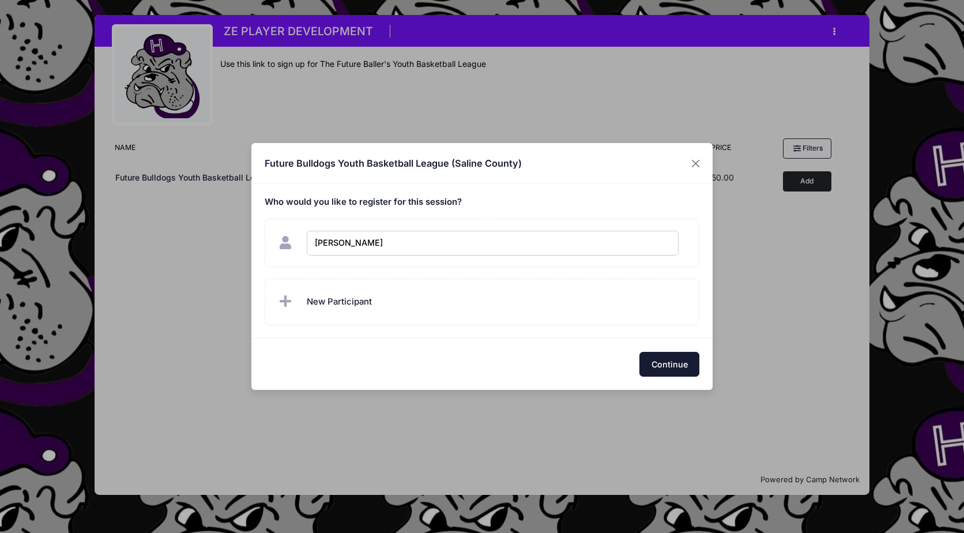
checkbox input "true"
click at [675, 363] on button "Continue" at bounding box center [669, 364] width 60 height 25
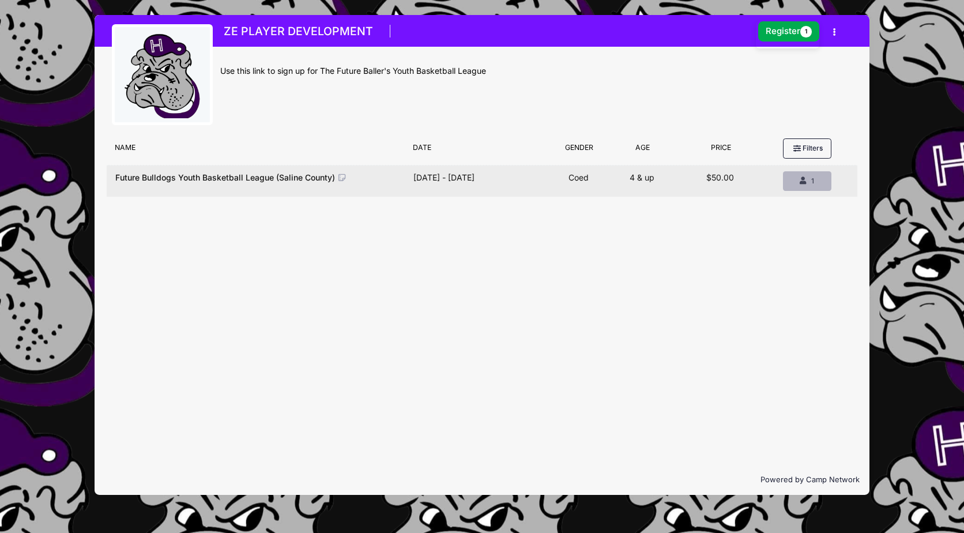
click at [797, 182] on div "1" at bounding box center [807, 181] width 29 height 10
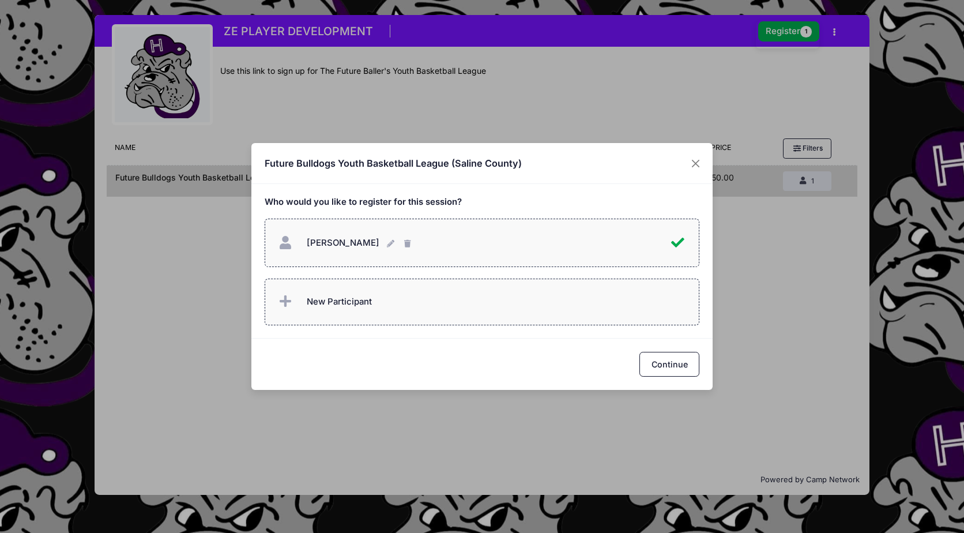
click at [359, 297] on span "New Participant" at bounding box center [339, 301] width 65 height 13
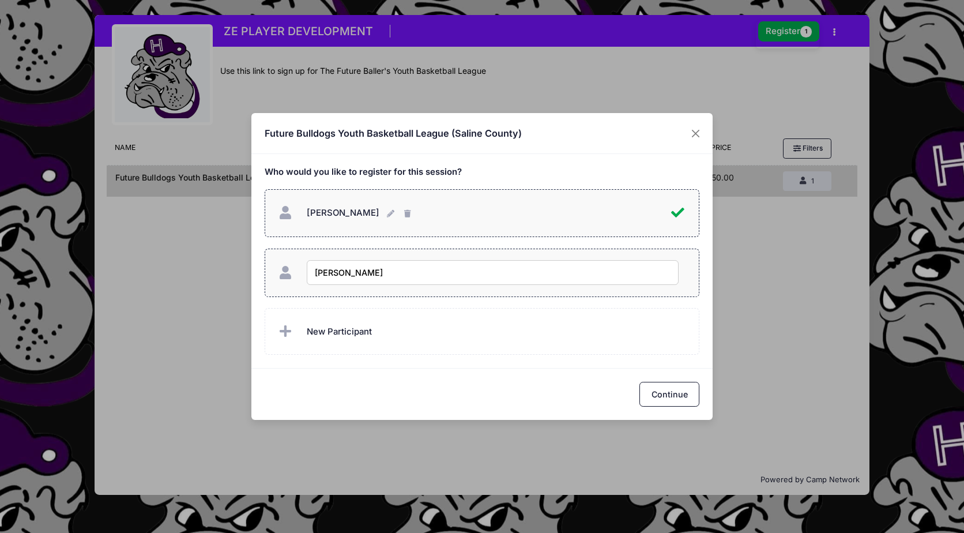
type input "[PERSON_NAME]"
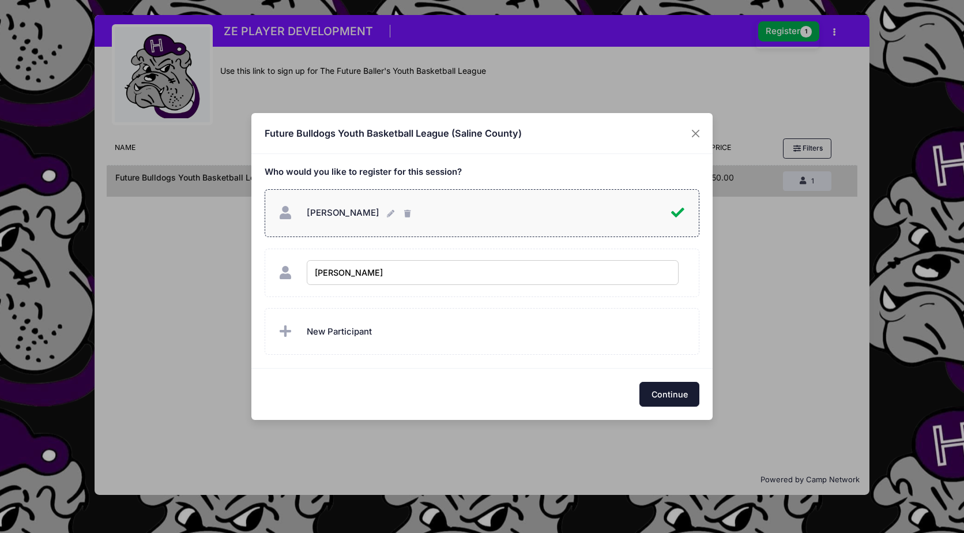
checkbox input "true"
click at [676, 390] on button "Continue" at bounding box center [669, 394] width 60 height 25
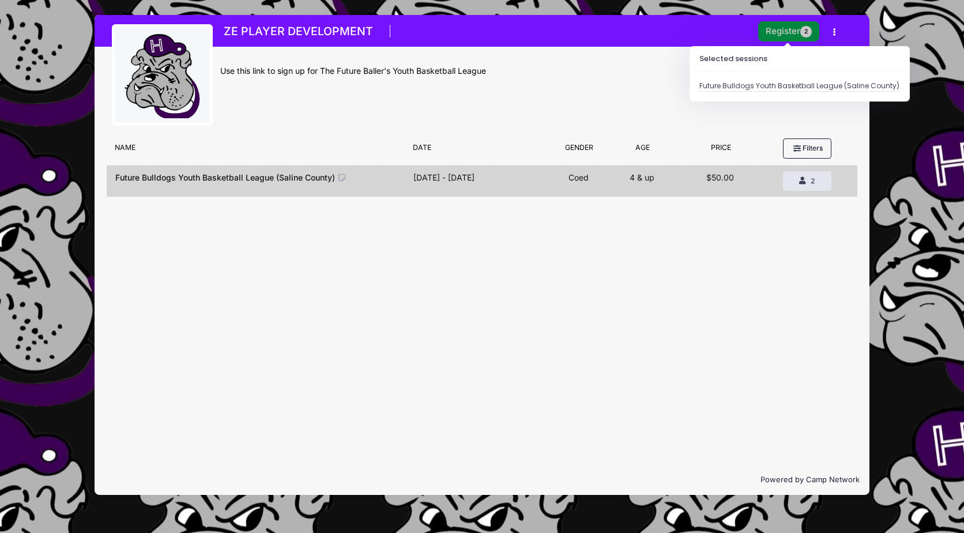
click at [794, 33] on button "Register 2" at bounding box center [788, 31] width 61 height 20
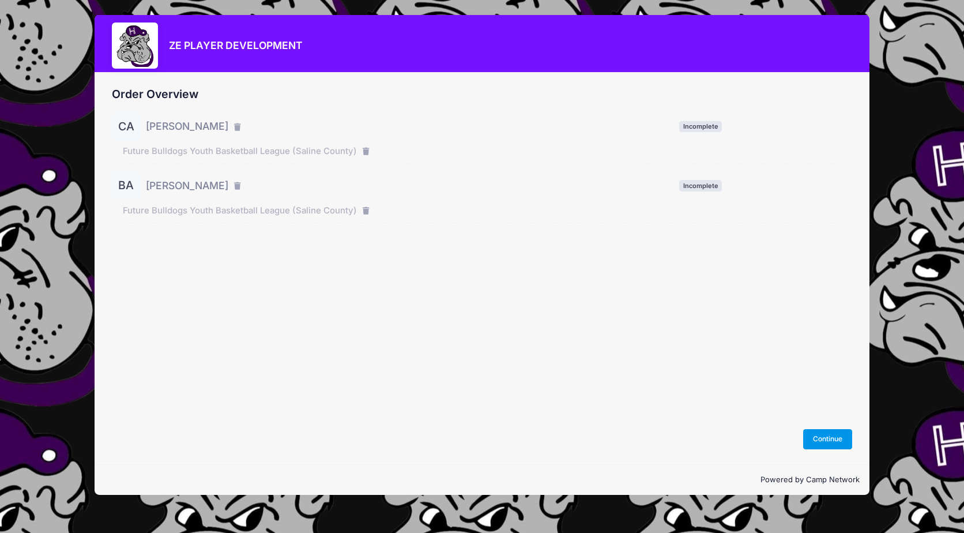
click at [832, 439] on button "Continue" at bounding box center [828, 439] width 50 height 20
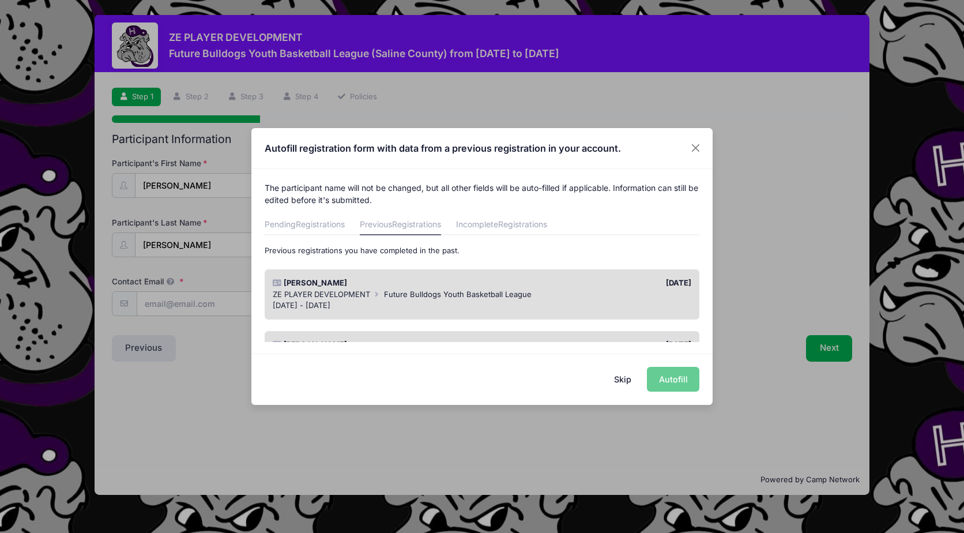
click at [670, 376] on div "Skip Autofill" at bounding box center [481, 378] width 461 height 51
click at [443, 257] on div "Previous registrations you have completed in the past. Crawford Abney 09/13/202…" at bounding box center [482, 388] width 435 height 287
click at [448, 284] on div "[PERSON_NAME]" at bounding box center [374, 283] width 215 height 12
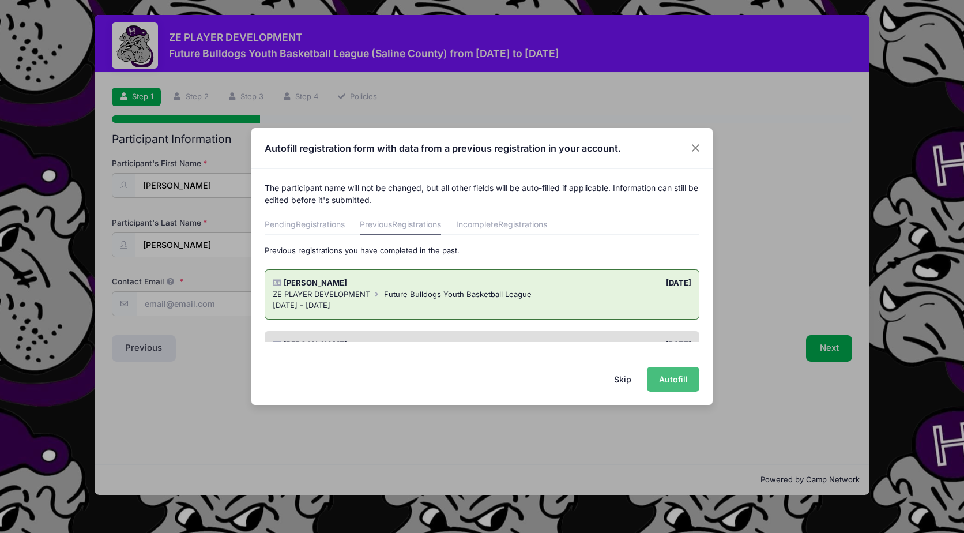
click at [677, 378] on button "Autofill" at bounding box center [673, 379] width 52 height 25
type input "twilson008@gmail.com"
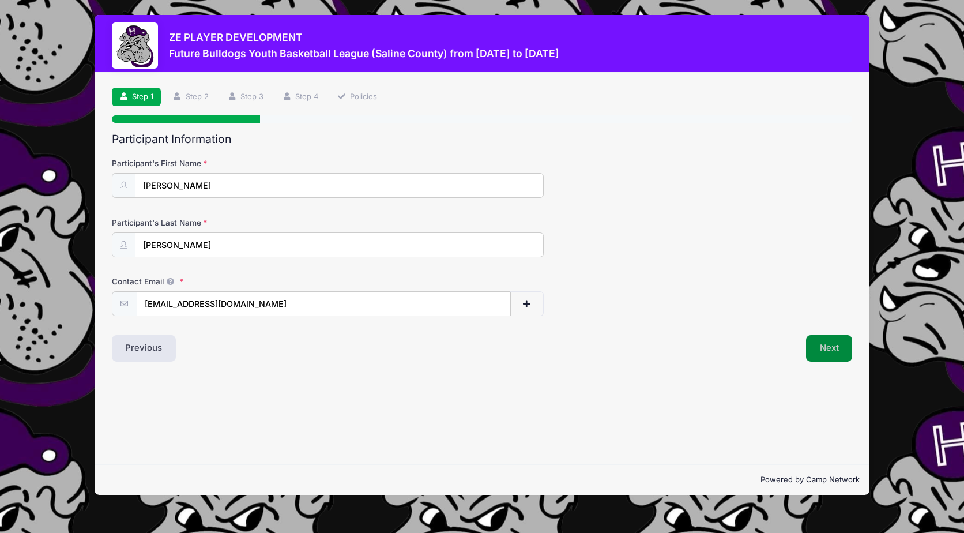
click at [825, 350] on button "Next" at bounding box center [829, 348] width 47 height 27
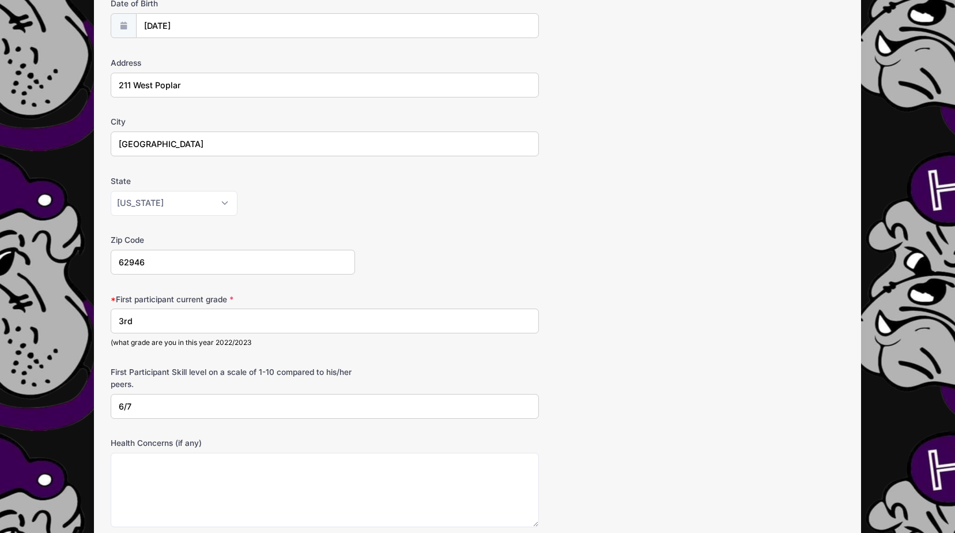
scroll to position [173, 0]
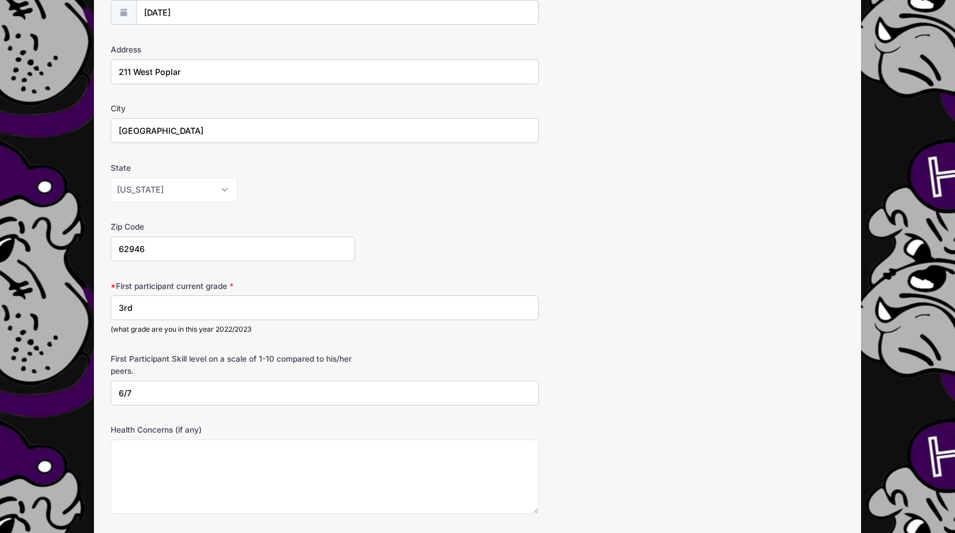
drag, startPoint x: 163, startPoint y: 312, endPoint x: 25, endPoint y: 270, distance: 144.1
click at [15, 282] on div "ZE PLAYER DEVELOPMENT Future Bulldogs Youth Basketball League (Saline County) f…" at bounding box center [477, 277] width 955 height 901
type input "4th"
type input "7/8"
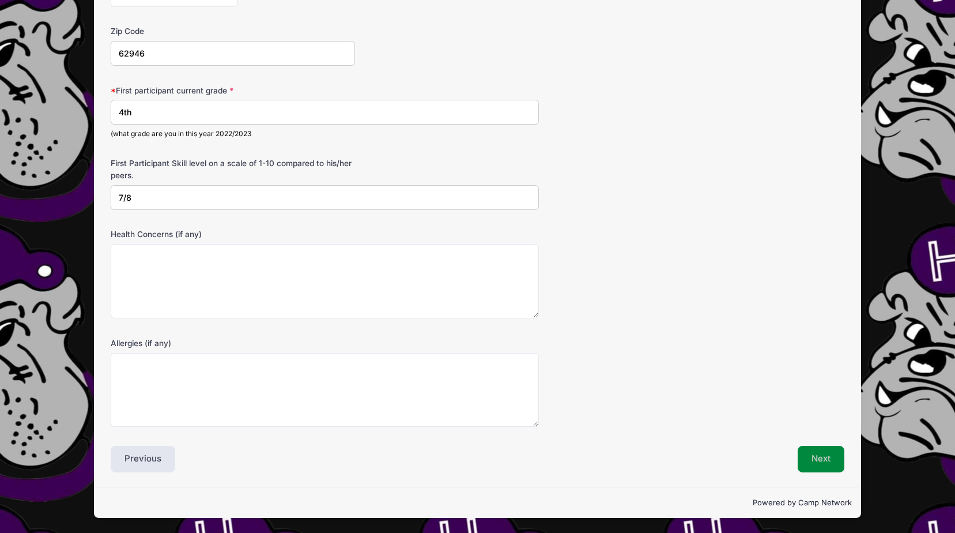
click at [830, 461] on button "Next" at bounding box center [821, 459] width 47 height 27
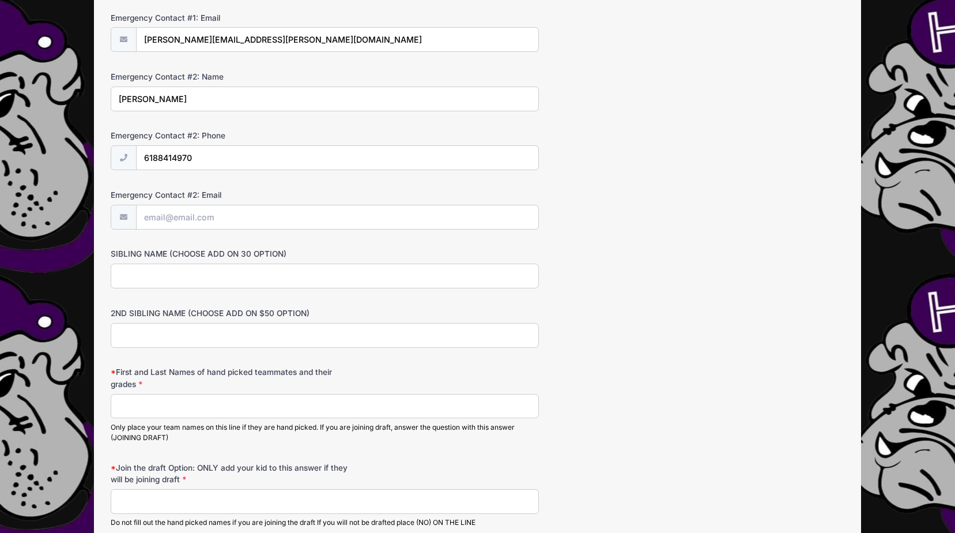
scroll to position [461, 0]
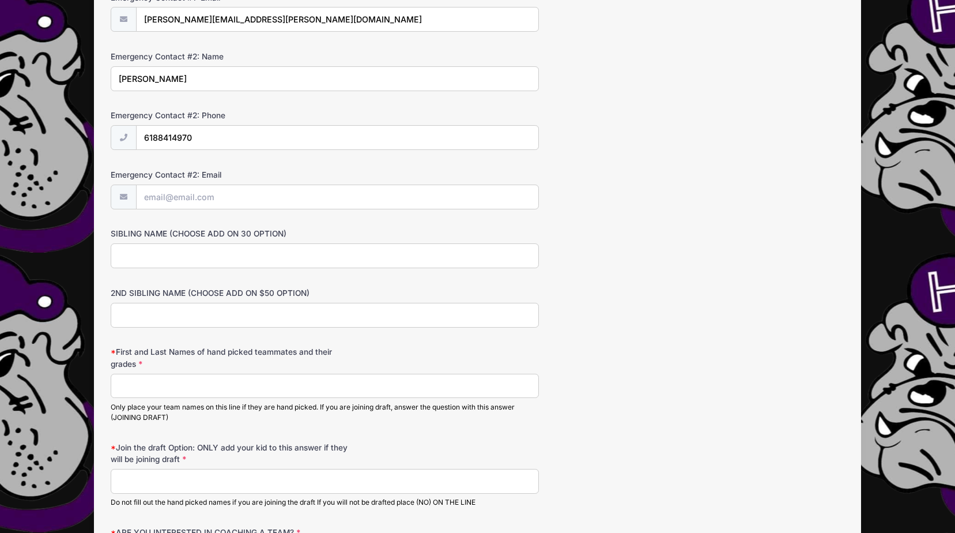
click at [159, 394] on input "First and Last Names of hand picked teammates and their grades" at bounding box center [325, 386] width 428 height 25
type input "JOINING DRAFT"
click at [186, 480] on input "Join the draft Option: ONLY add your kid to this answer if they will be joining…" at bounding box center [325, 481] width 428 height 25
type input "[PERSON_NAME]"
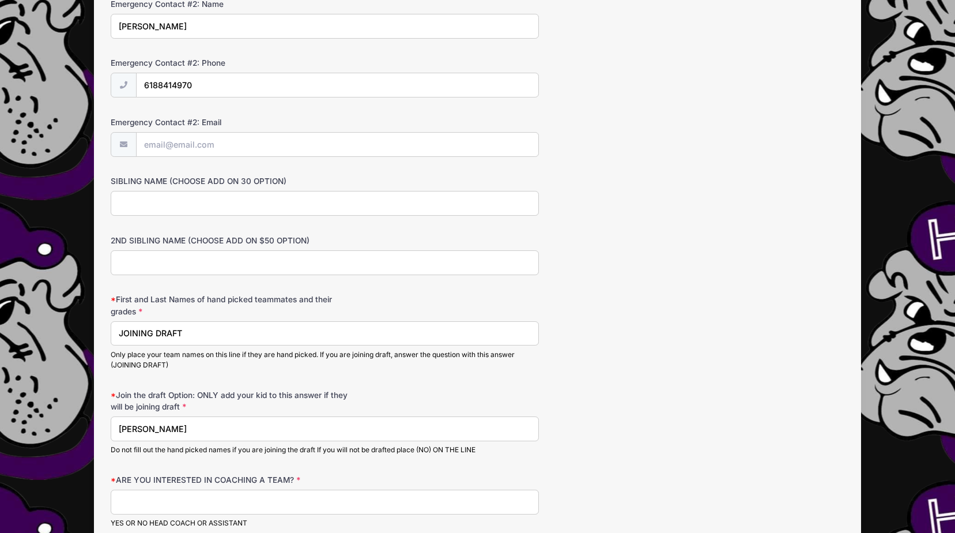
scroll to position [577, 0]
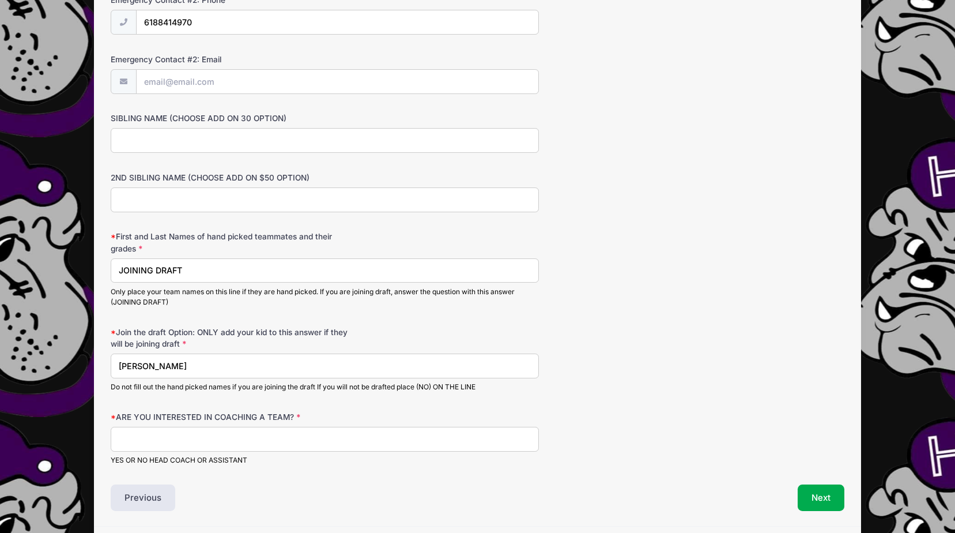
click at [210, 445] on input "ARE YOU INTERESTED IN COACHING A TEAM?" at bounding box center [325, 439] width 428 height 25
type input "No"
type input "[PERSON_NAME]"
click at [812, 500] on button "Next" at bounding box center [821, 497] width 47 height 27
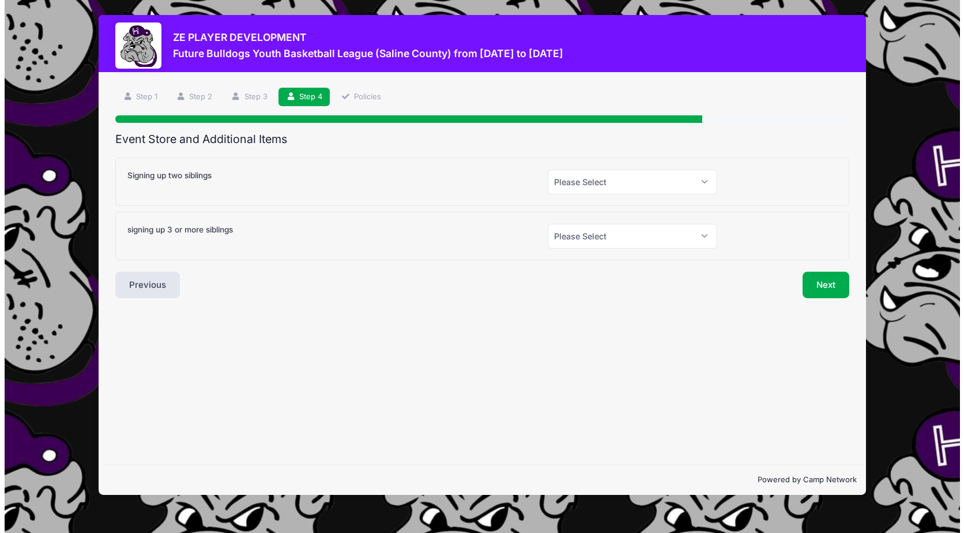
scroll to position [0, 0]
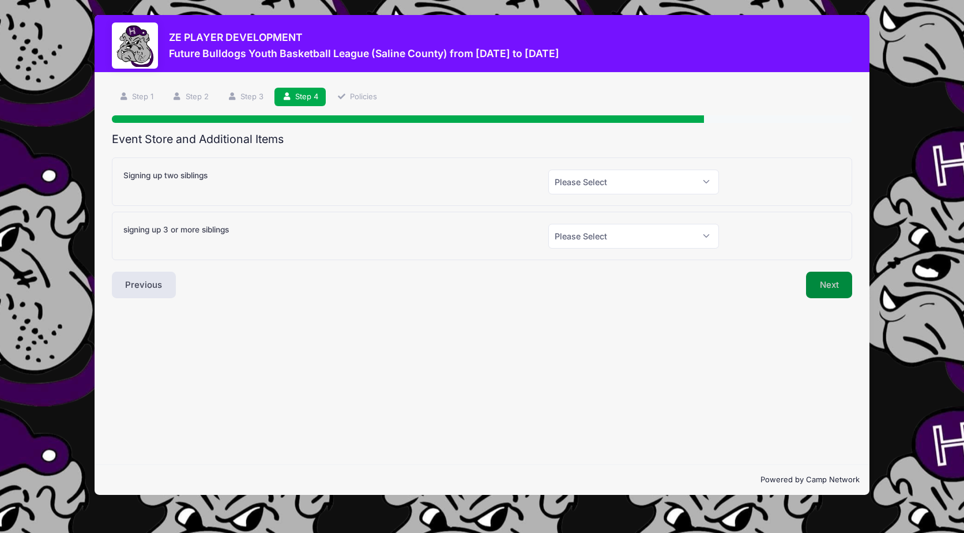
click at [825, 287] on button "Next" at bounding box center [829, 285] width 47 height 27
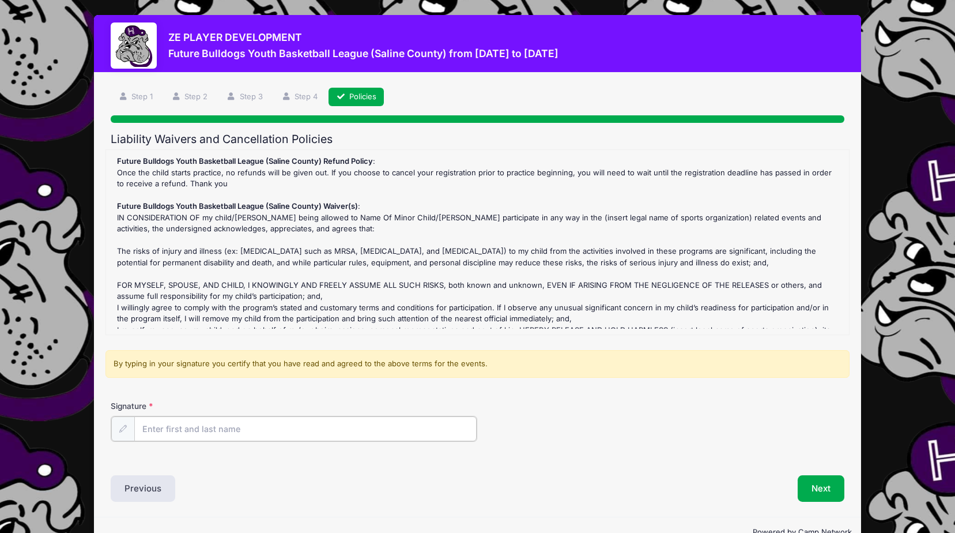
click at [391, 425] on input "Signature" at bounding box center [305, 428] width 342 height 25
click at [390, 432] on input "Signature" at bounding box center [305, 428] width 342 height 25
type input "Taylor Abney"
click at [828, 488] on button "Next" at bounding box center [821, 487] width 47 height 27
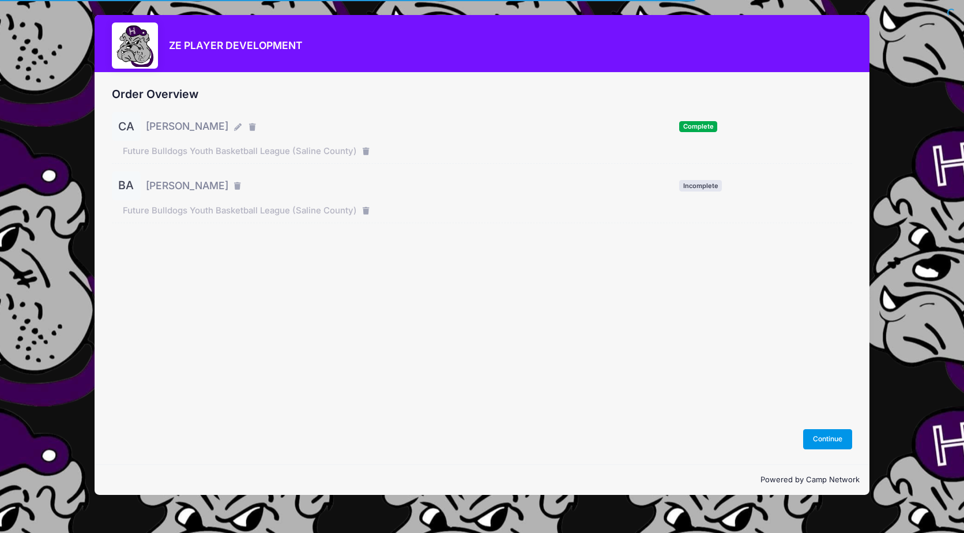
click at [814, 435] on button "Continue" at bounding box center [828, 439] width 50 height 20
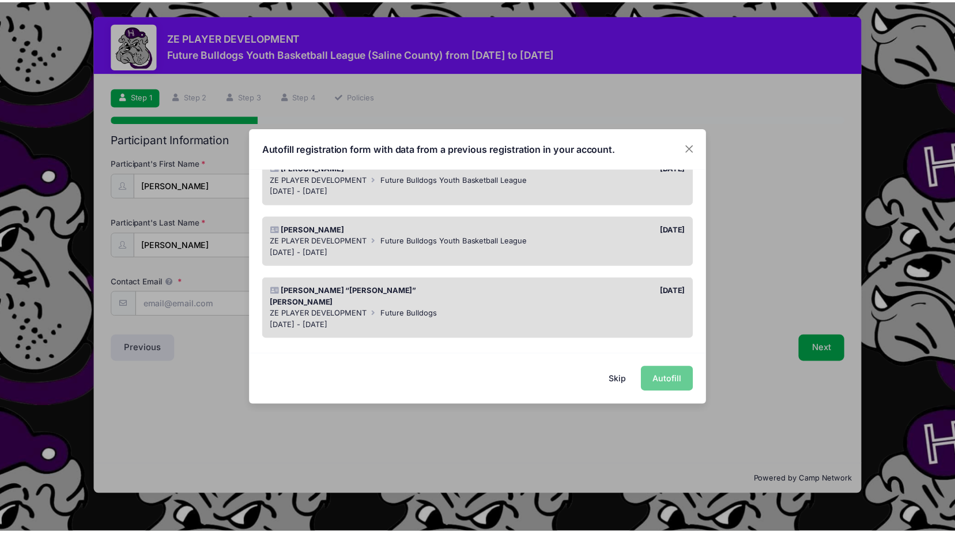
scroll to position [115, 0]
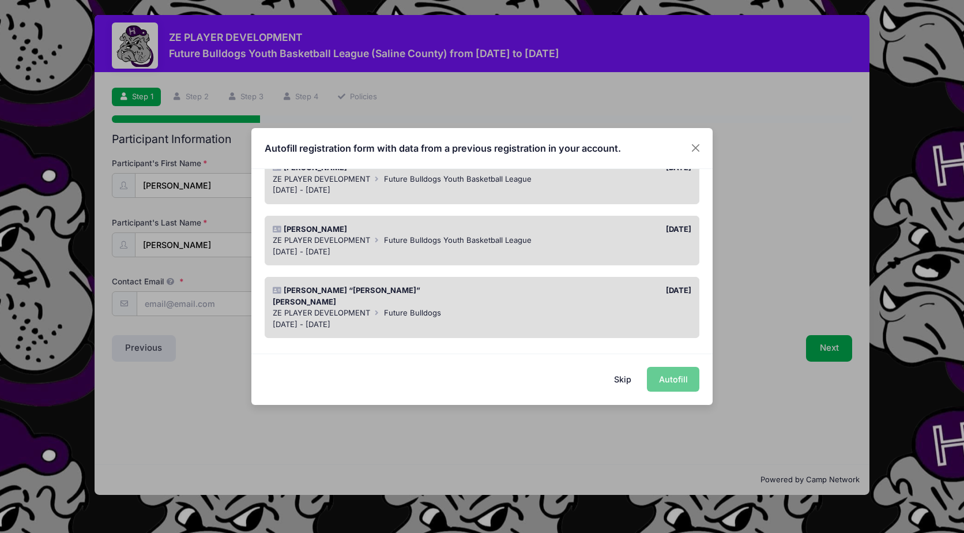
click at [454, 258] on div "Boyd Abney 09/13/2024 ZE PLAYER DEVELOPMENT Future Bulldogs Youth Basketball Le…" at bounding box center [482, 241] width 435 height 50
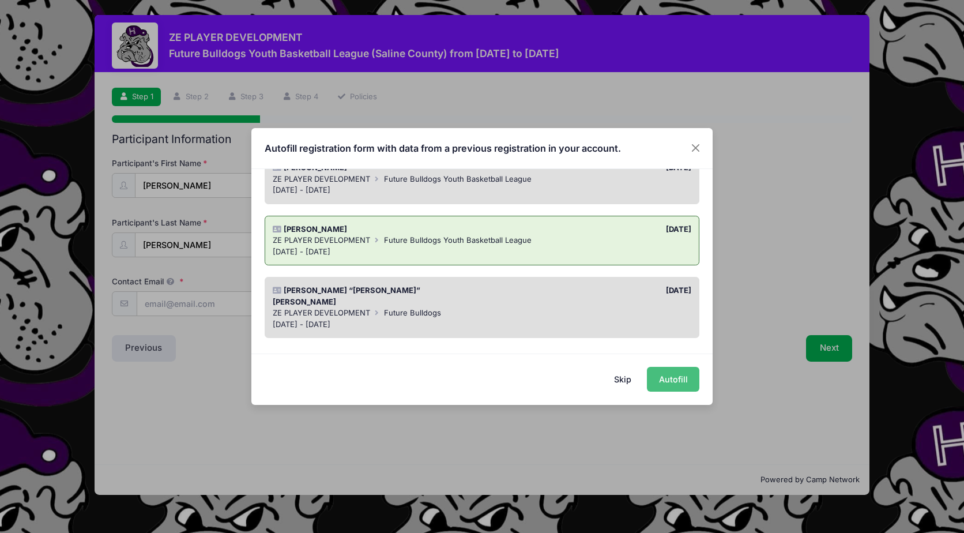
click at [665, 381] on button "Autofill" at bounding box center [673, 379] width 52 height 25
type input "[EMAIL_ADDRESS][DOMAIN_NAME]"
type input "02/20/2019"
type input "211 West Poplar"
type input "Harrisburg"
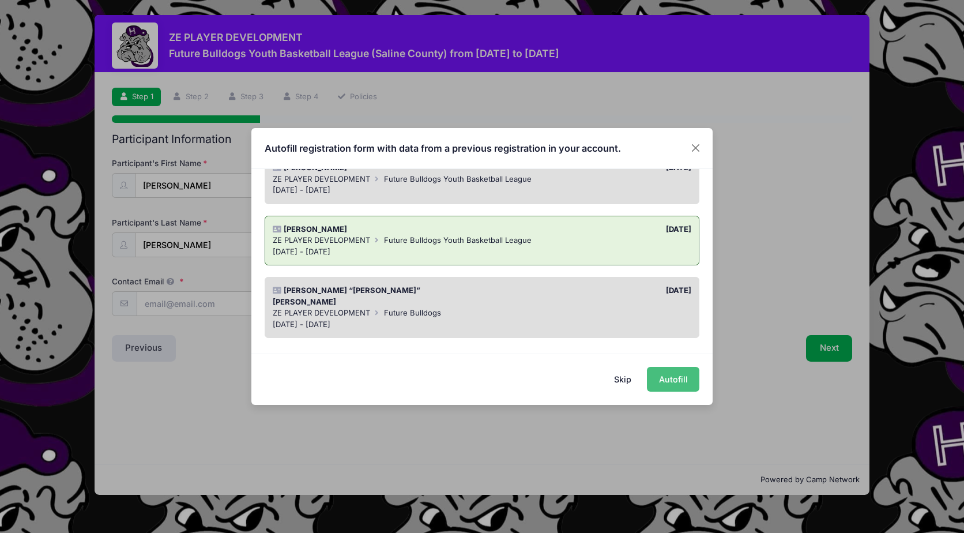
select select "IL"
type input "62946"
type input "K"
type input "7"
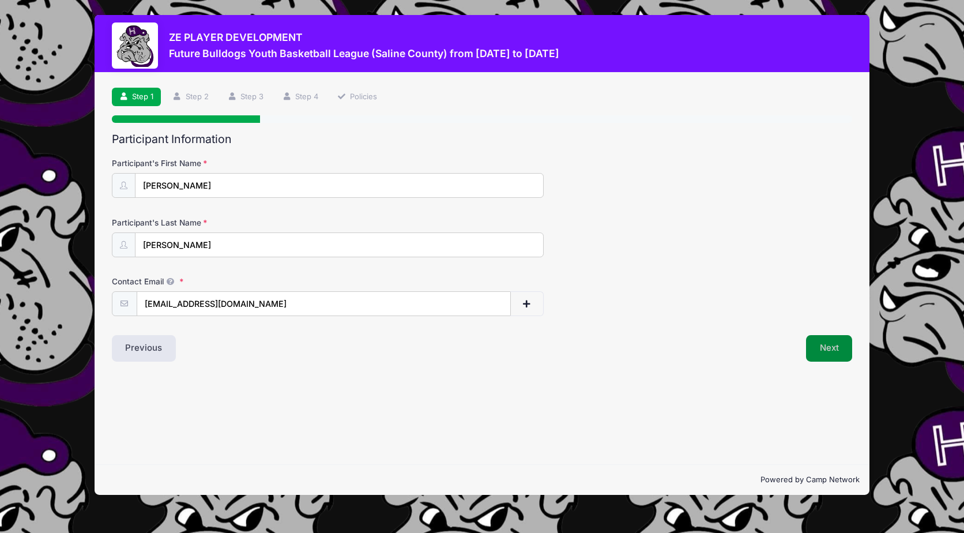
click at [831, 348] on button "Next" at bounding box center [829, 348] width 47 height 27
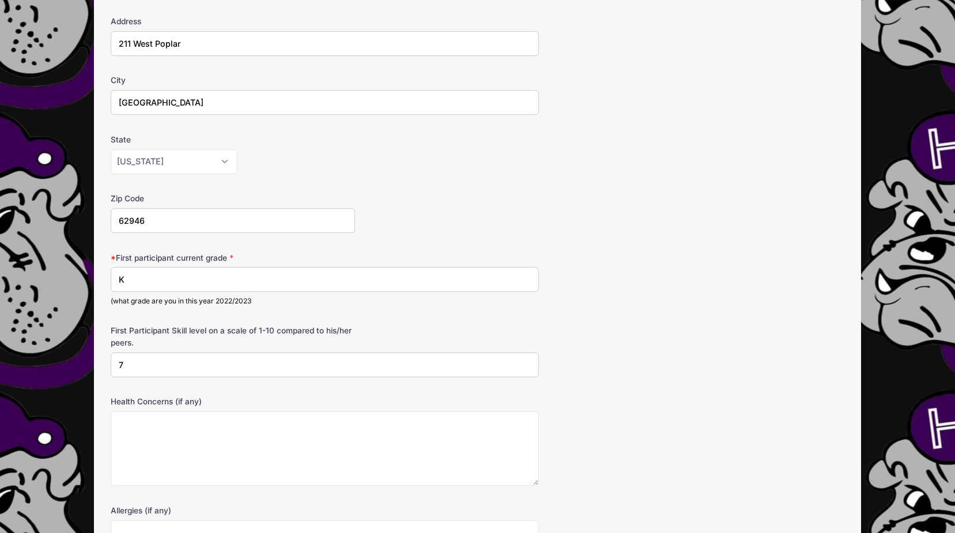
scroll to position [231, 0]
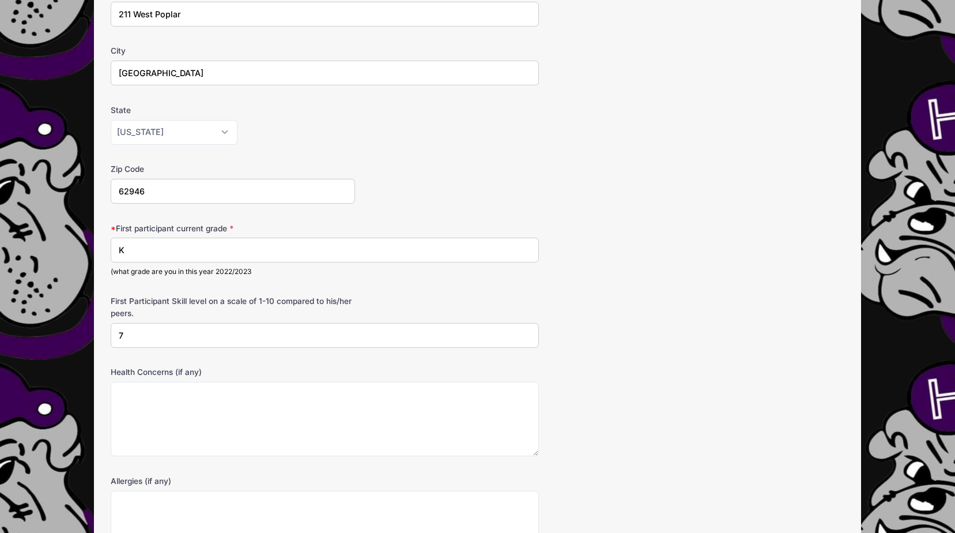
drag, startPoint x: 214, startPoint y: 257, endPoint x: -46, endPoint y: 232, distance: 261.2
click at [0, 232] on html "Processing Request Please wait... Processing Request Please wait... Processing …" at bounding box center [477, 35] width 955 height 533
type input "1st"
type input "8"
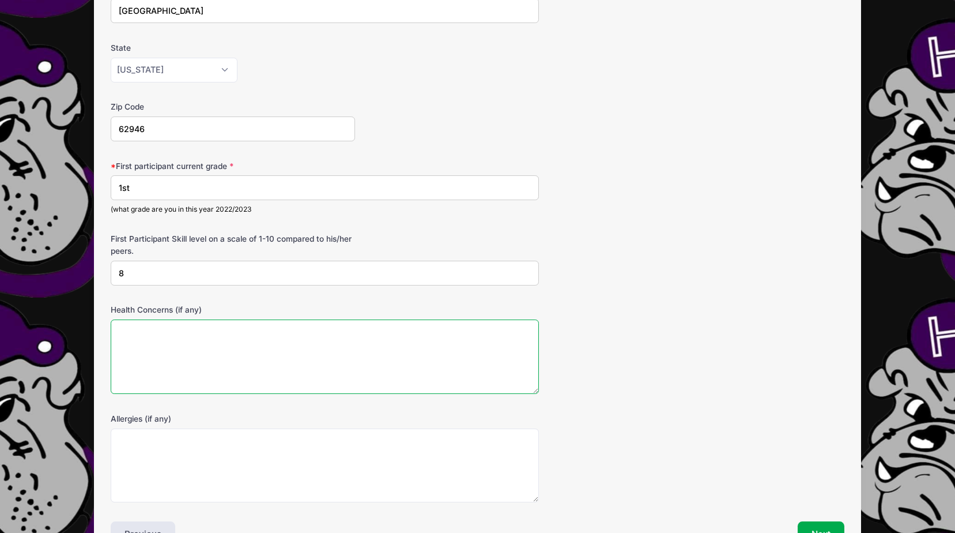
scroll to position [368, 0]
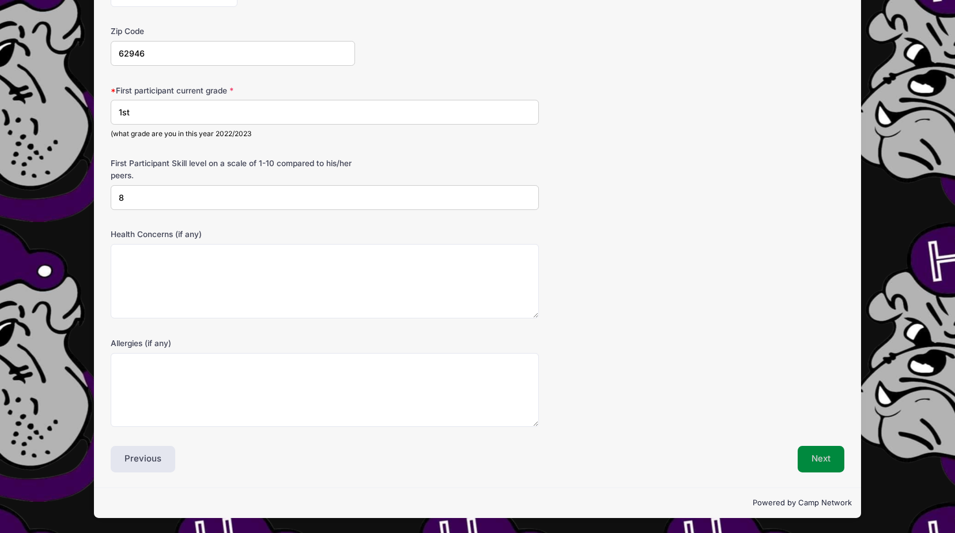
click at [824, 463] on button "Next" at bounding box center [821, 459] width 47 height 27
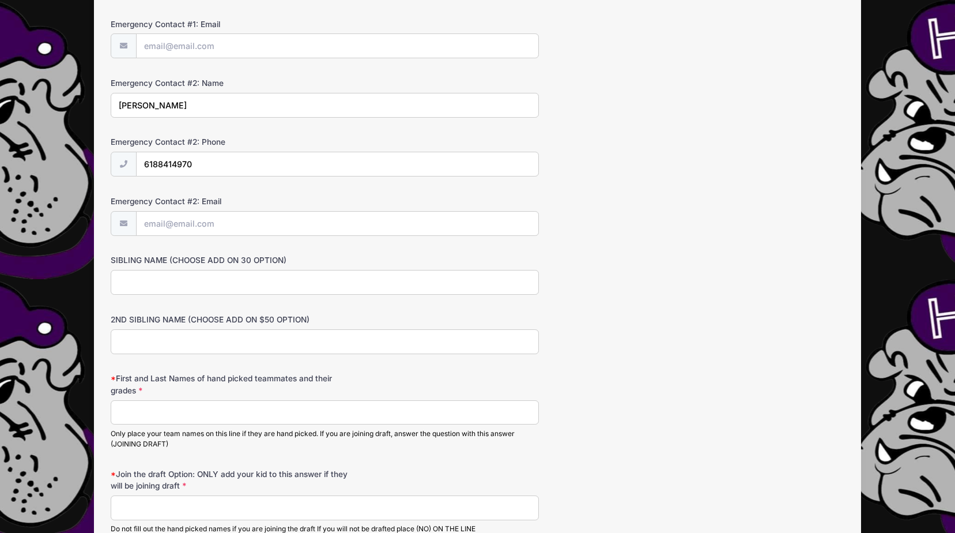
scroll to position [461, 0]
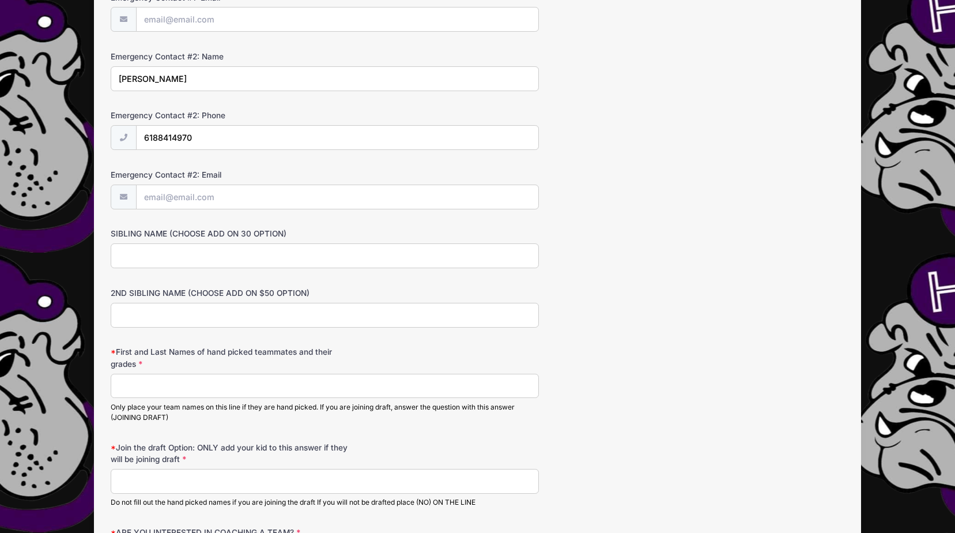
click at [210, 385] on input "First and Last Names of hand picked teammates and their grades" at bounding box center [325, 386] width 428 height 25
type input "JOINING DRAFT"
type input "jared.abney@gmail.com"
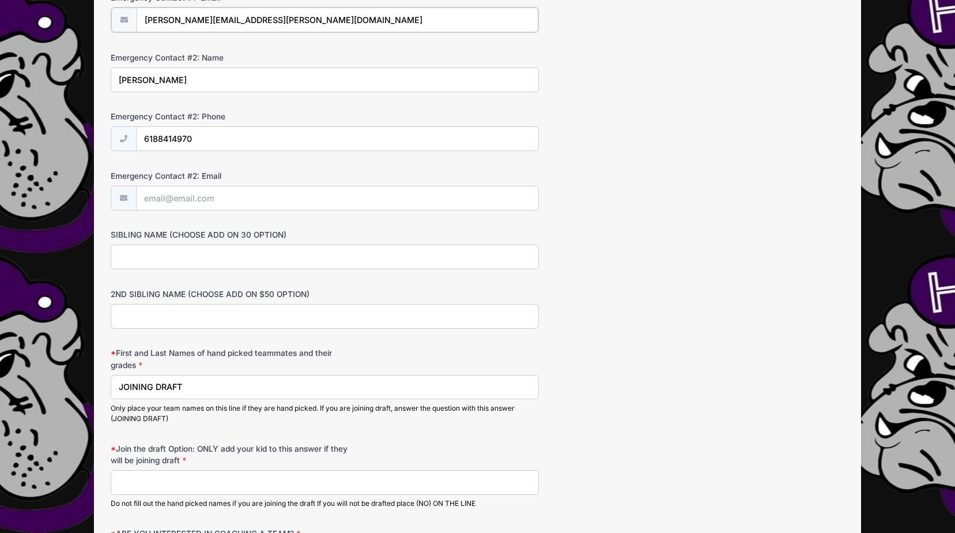
type input "6188414970"
type input "Boyd Abney"
drag, startPoint x: 186, startPoint y: 316, endPoint x: 68, endPoint y: 309, distance: 117.8
click at [68, 309] on div "ZE PLAYER DEVELOPMENT Future Bulldogs Youth Basketball League (Saline County) f…" at bounding box center [477, 113] width 921 height 1148
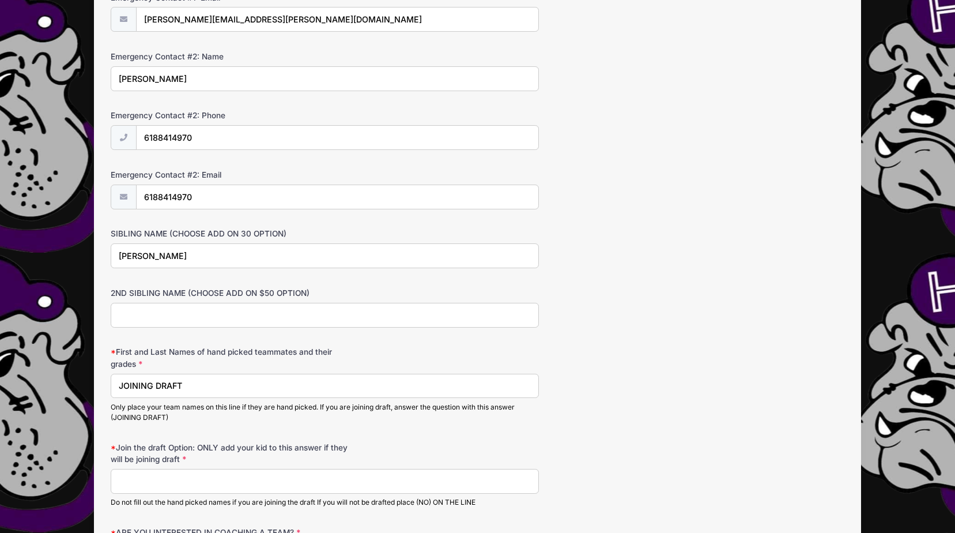
drag, startPoint x: 206, startPoint y: 255, endPoint x: 62, endPoint y: 250, distance: 143.6
click at [62, 250] on div "ZE PLAYER DEVELOPMENT Future Bulldogs Youth Basketball League (Saline County) f…" at bounding box center [477, 113] width 921 height 1148
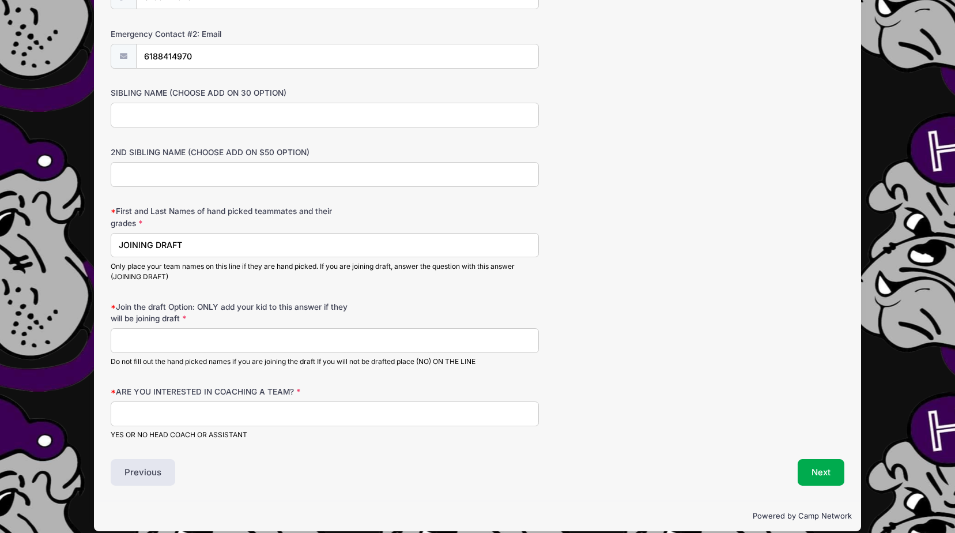
scroll to position [615, 0]
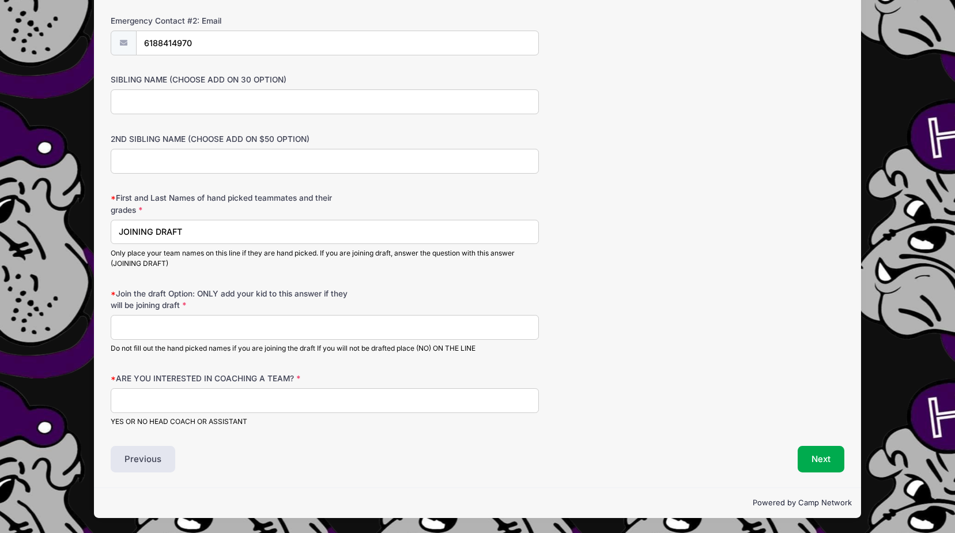
click at [153, 323] on input "Join the draft Option: ONLY add your kid to this answer if they will be joining…" at bounding box center [325, 327] width 428 height 25
type input "Boyd Abney"
click at [178, 402] on input "ARE YOU INTERESTED IN COACHING A TEAM?" at bounding box center [325, 400] width 428 height 25
type input "No"
type input "Crawford Abney"
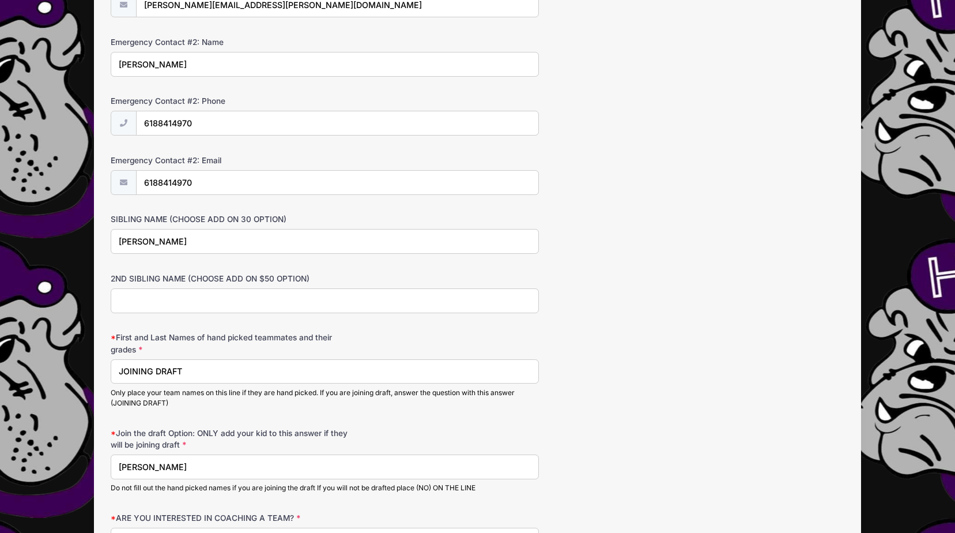
scroll to position [442, 0]
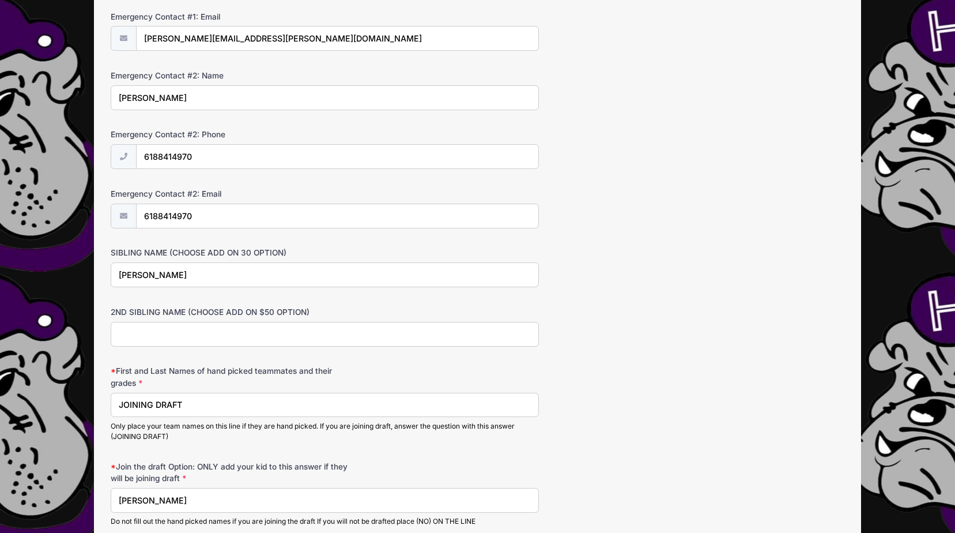
drag, startPoint x: 210, startPoint y: 277, endPoint x: 47, endPoint y: 269, distance: 163.4
click at [47, 269] on div "ZE PLAYER DEVELOPMENT Future Bulldogs Youth Basketball League (Saline County) f…" at bounding box center [477, 132] width 921 height 1148
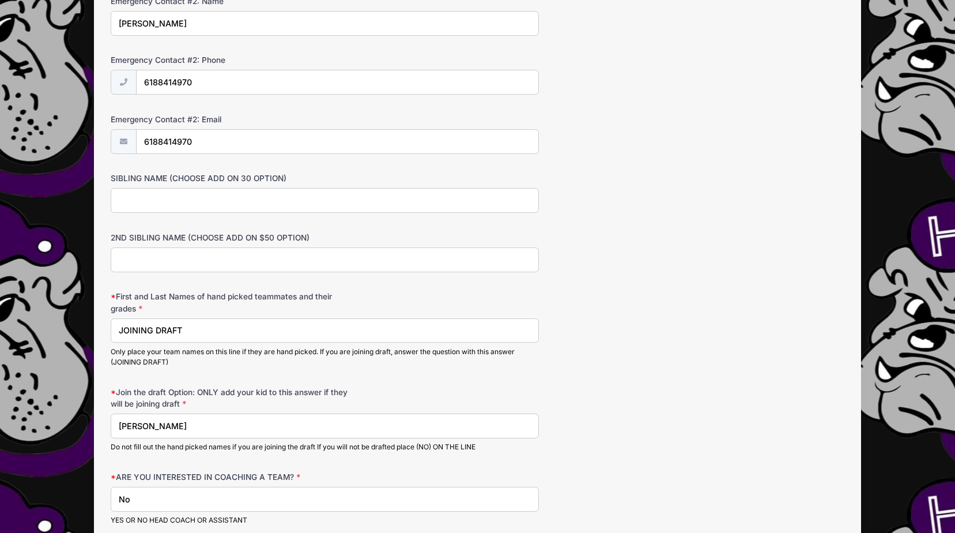
scroll to position [615, 0]
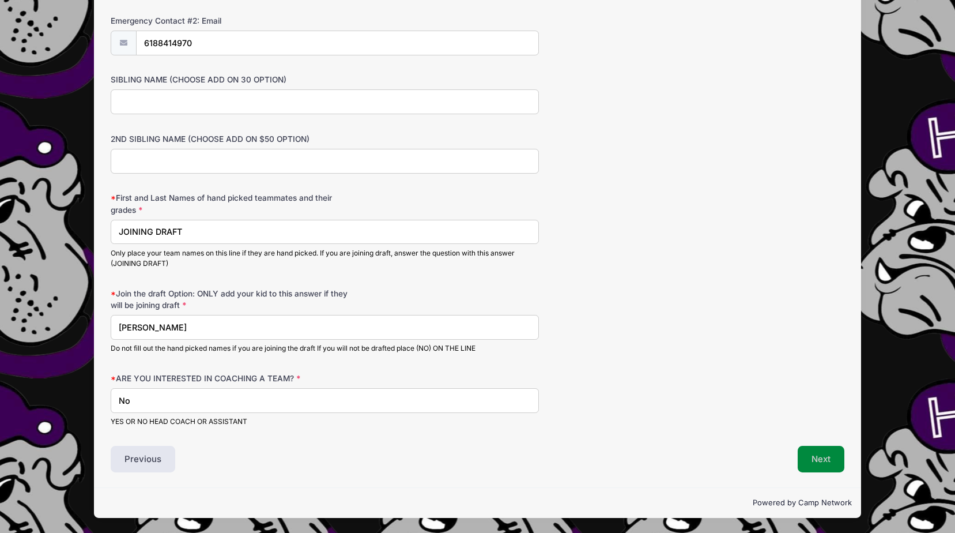
click at [830, 461] on button "Next" at bounding box center [821, 459] width 47 height 27
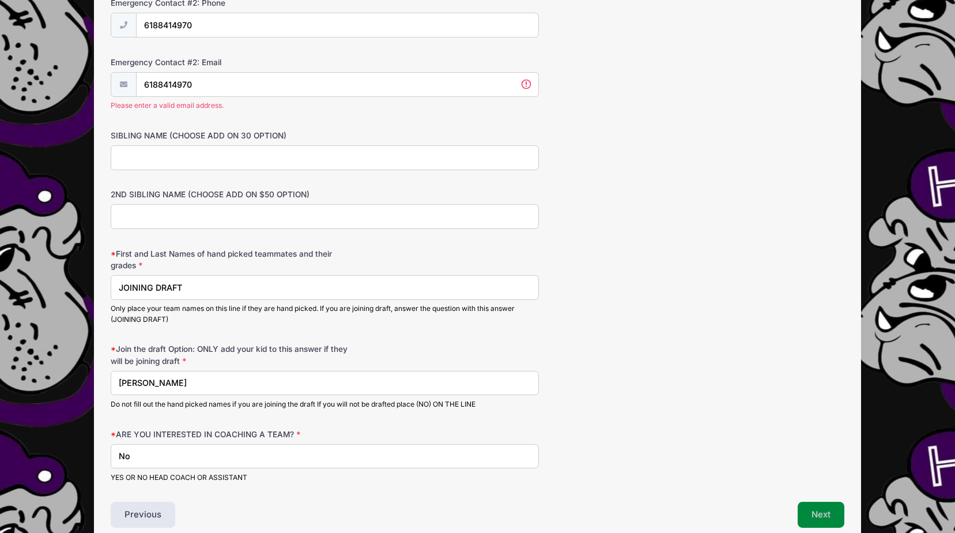
scroll to position [571, 0]
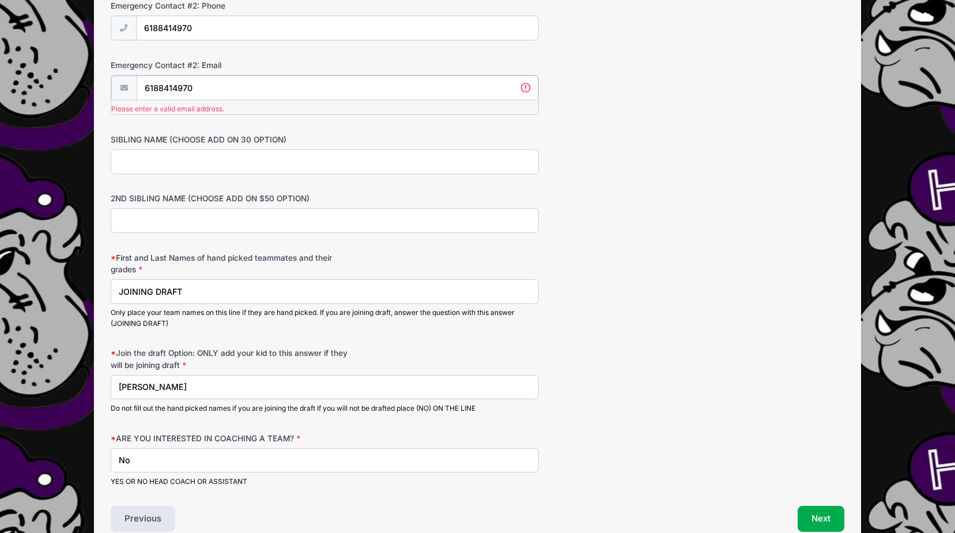
drag, startPoint x: 218, startPoint y: 90, endPoint x: 67, endPoint y: 91, distance: 151.6
click at [67, 91] on div "ZE PLAYER DEVELOPMENT Future Bulldogs Youth Basketball League (Saline County) f…" at bounding box center [477, 10] width 921 height 1163
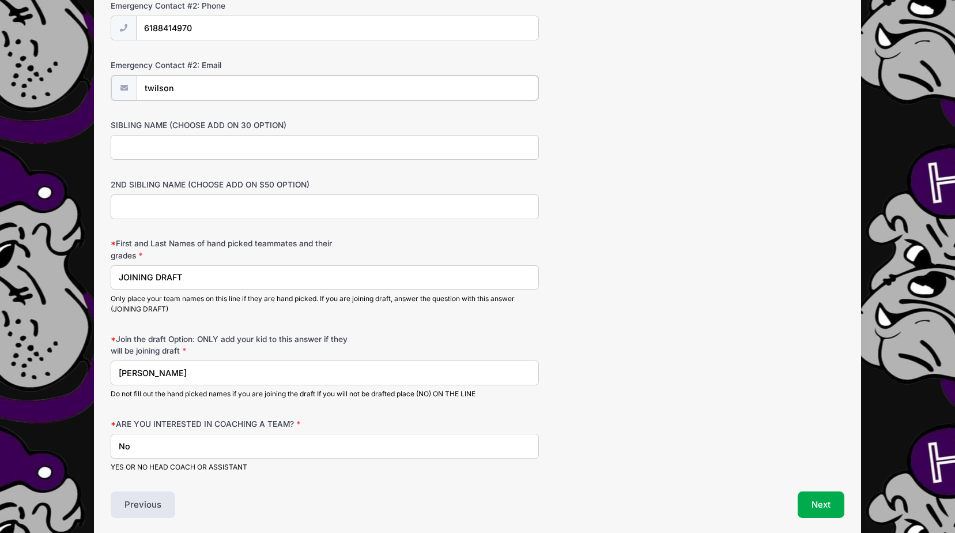
type input "[EMAIL_ADDRESS][DOMAIN_NAME]"
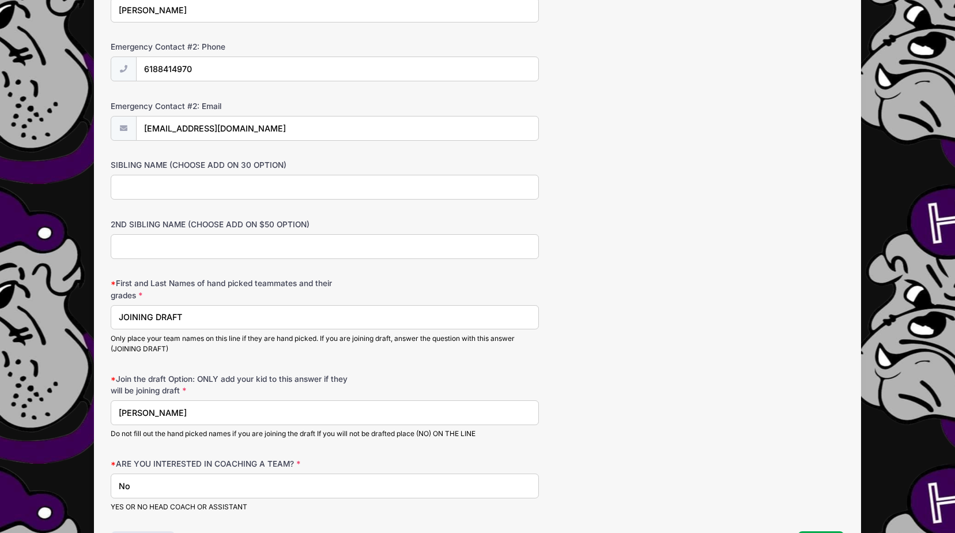
scroll to position [615, 0]
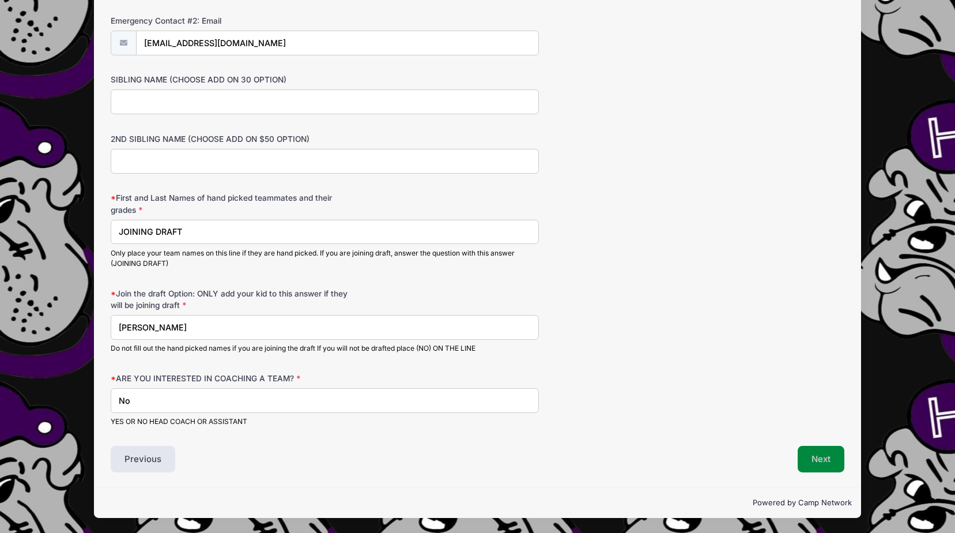
click at [834, 459] on button "Next" at bounding box center [821, 459] width 47 height 27
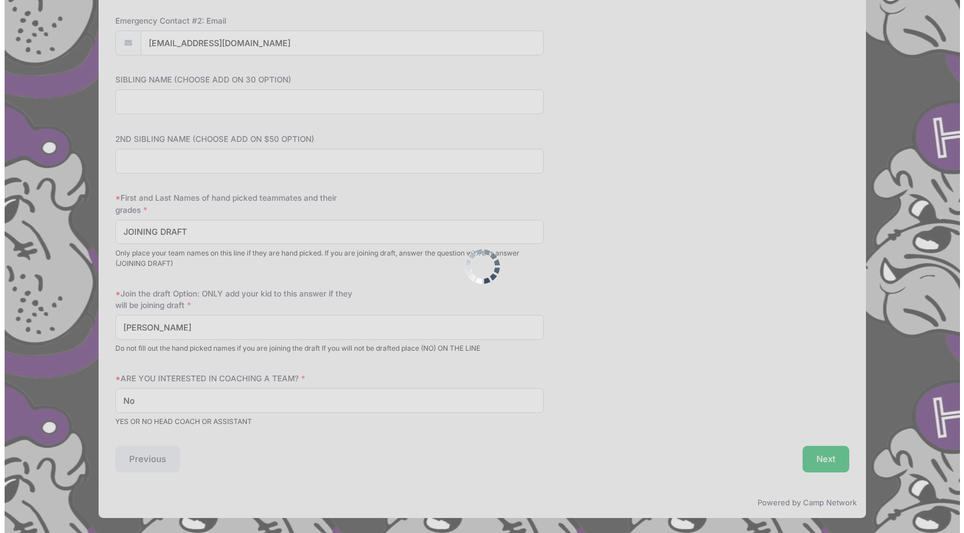
scroll to position [0, 0]
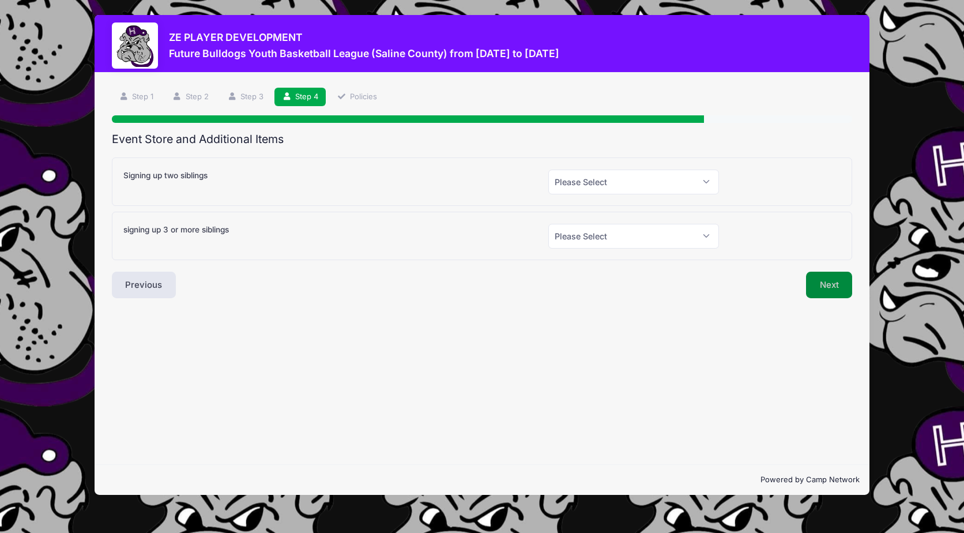
click at [817, 281] on button "Next" at bounding box center [829, 285] width 47 height 27
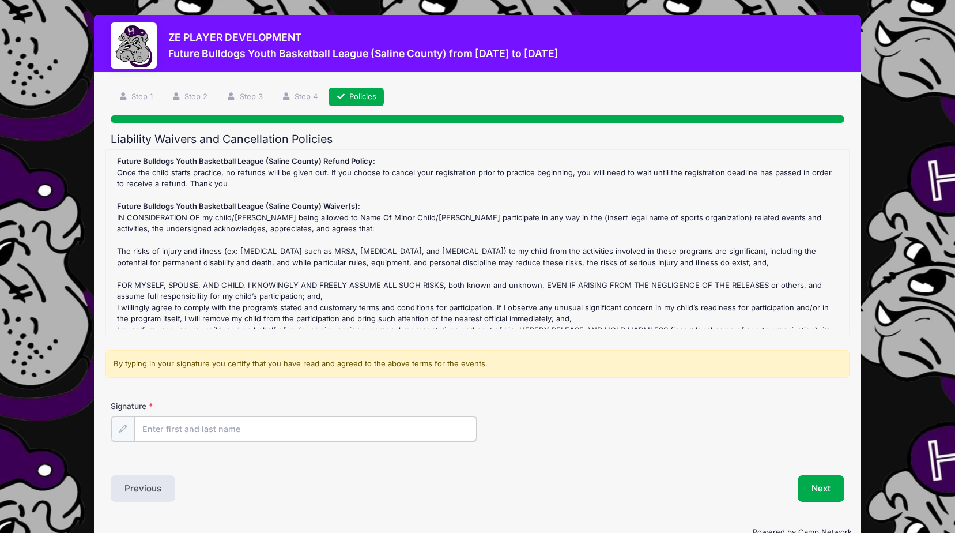
click at [191, 432] on input "Signature" at bounding box center [305, 428] width 342 height 25
type input "Taylor Abney"
click at [830, 488] on button "Next" at bounding box center [821, 487] width 47 height 27
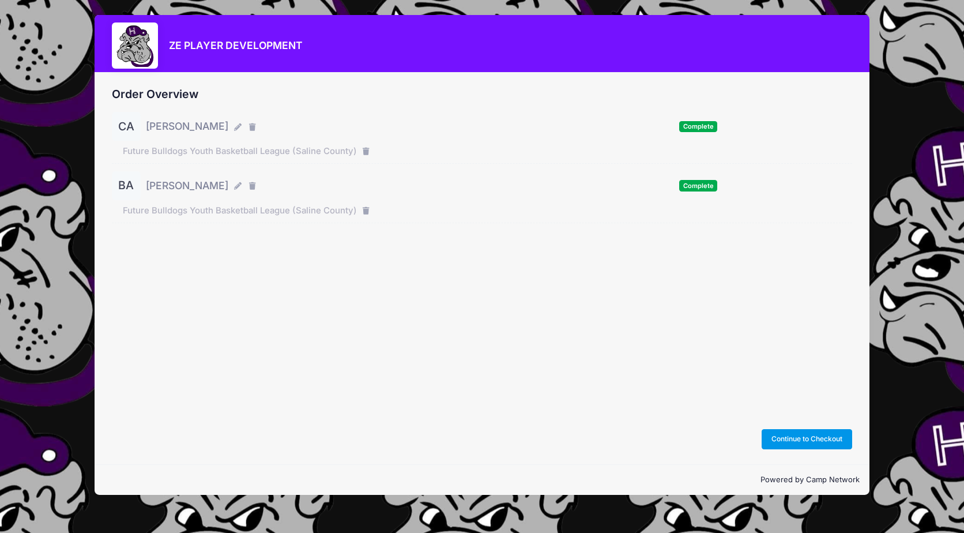
click at [811, 438] on button "Continue to Checkout" at bounding box center [807, 439] width 91 height 20
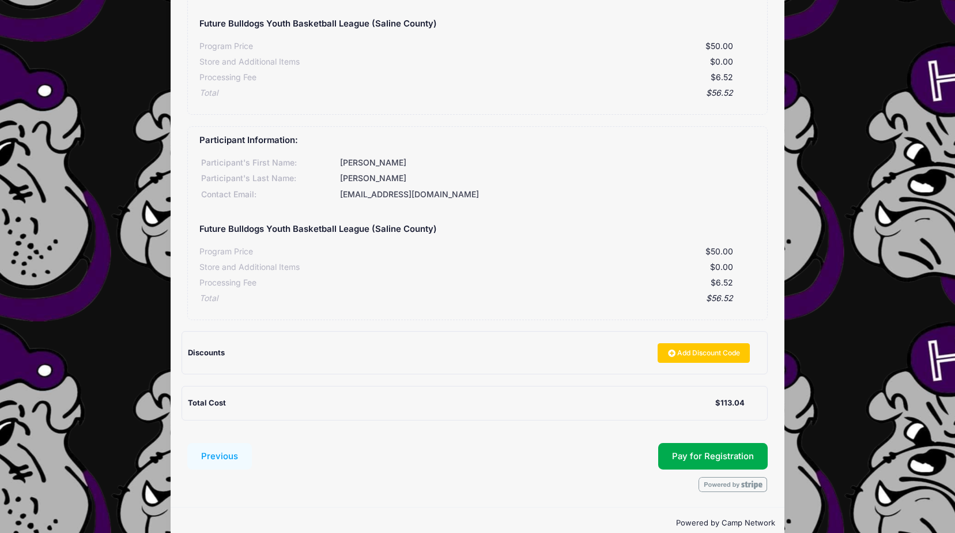
scroll to position [209, 0]
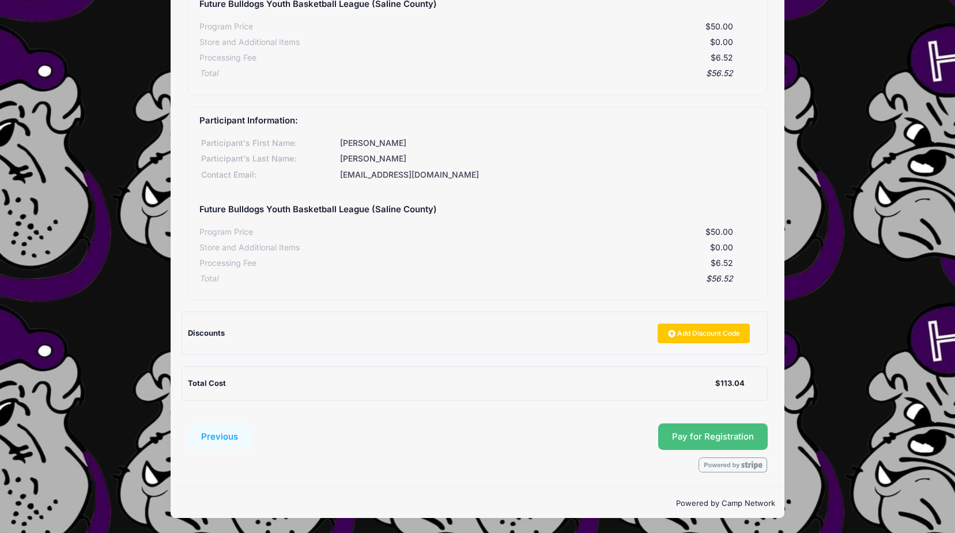
click at [683, 439] on button "Pay for Registration" at bounding box center [713, 436] width 110 height 27
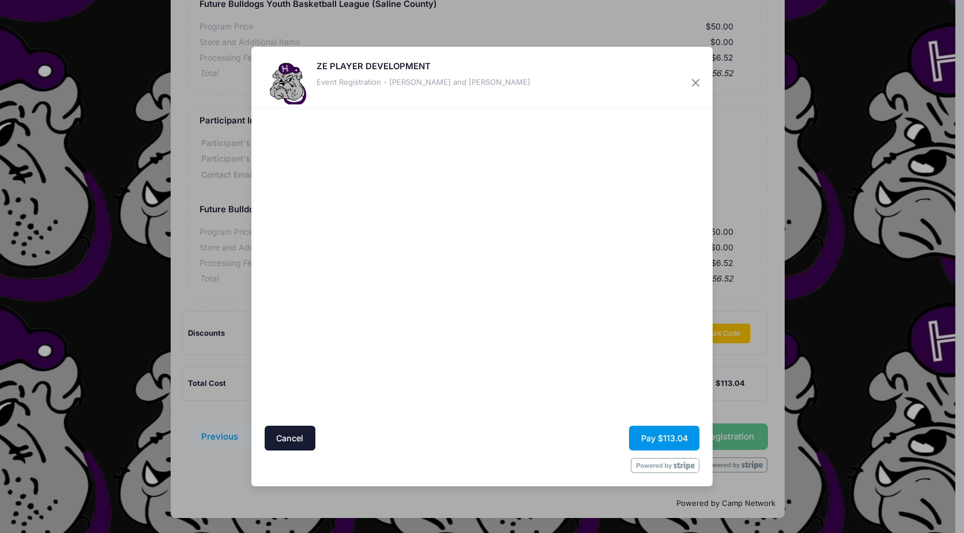
click at [658, 441] on button "Pay $113.04" at bounding box center [664, 437] width 70 height 25
